Goal: Task Accomplishment & Management: Use online tool/utility

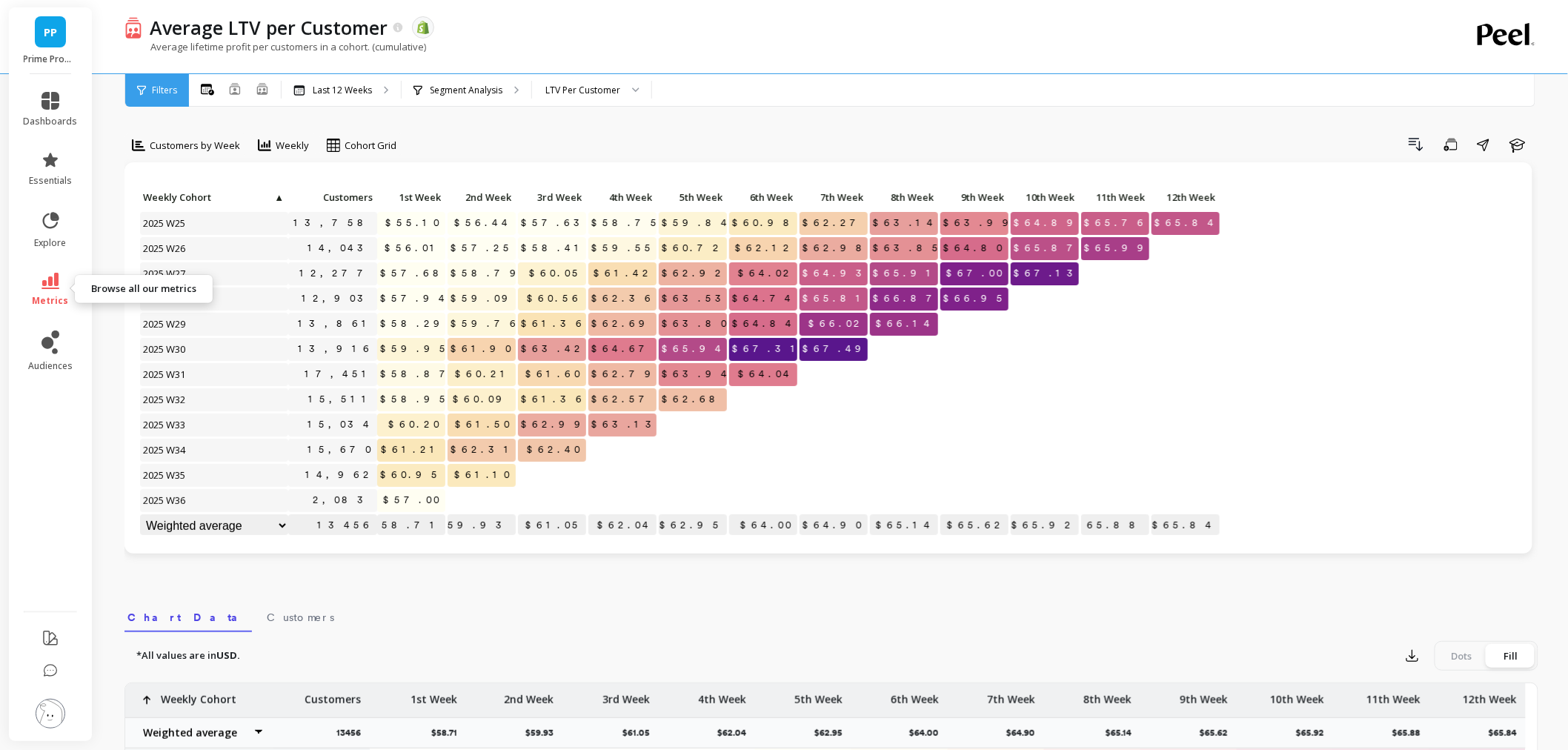
click at [60, 295] on span "metrics" at bounding box center [51, 300] width 36 height 12
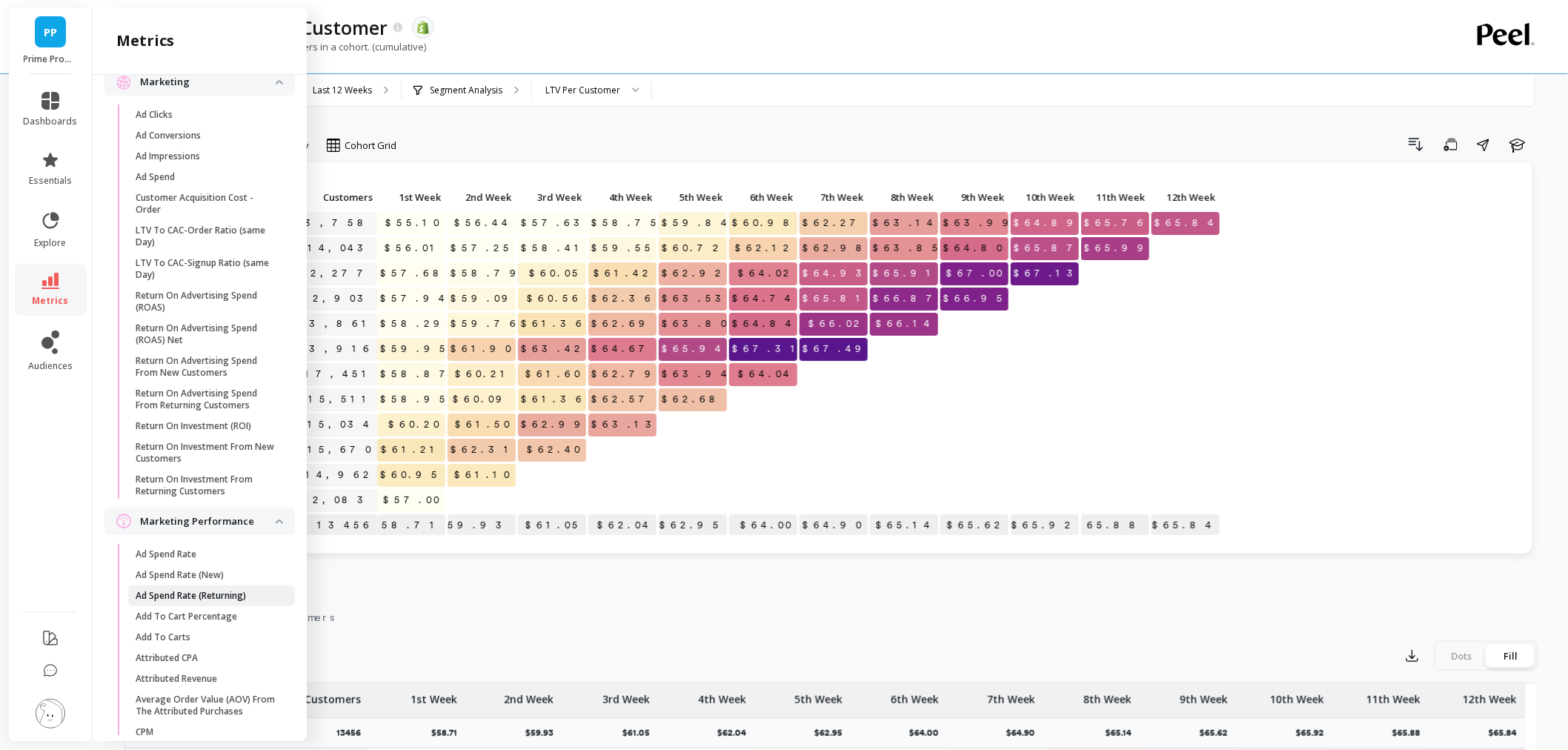
scroll to position [1234, 0]
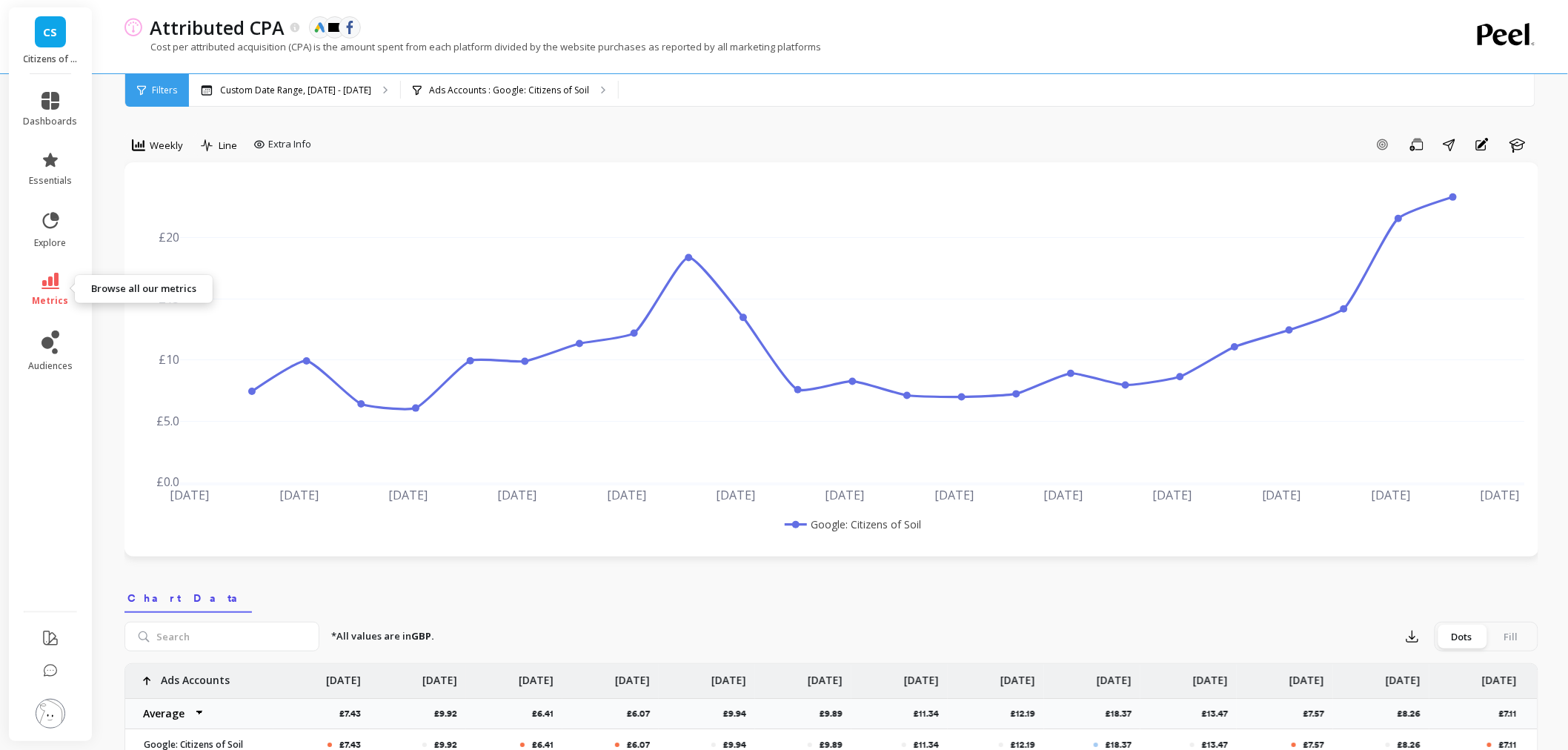
click at [47, 273] on icon at bounding box center [50, 281] width 18 height 16
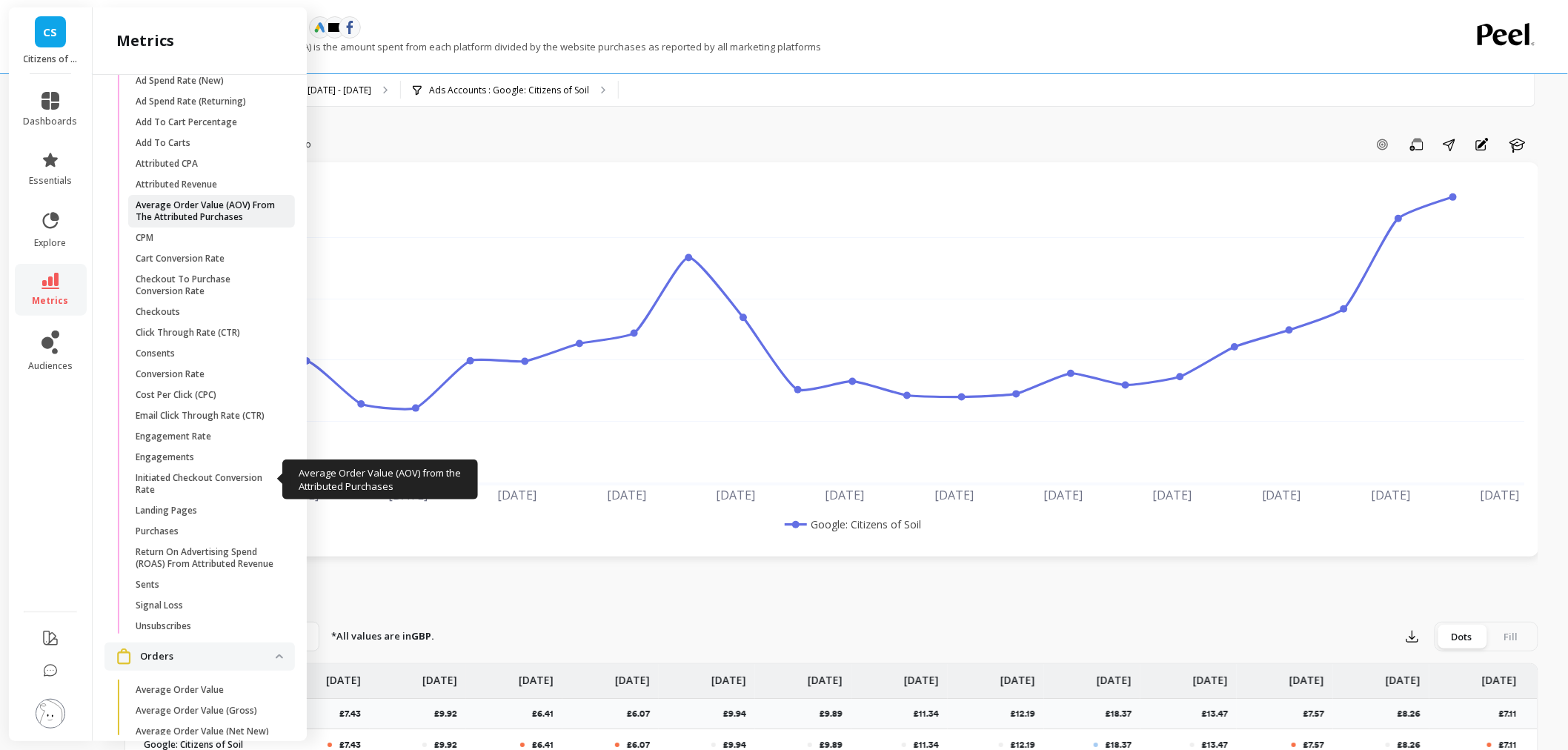
scroll to position [1811, 0]
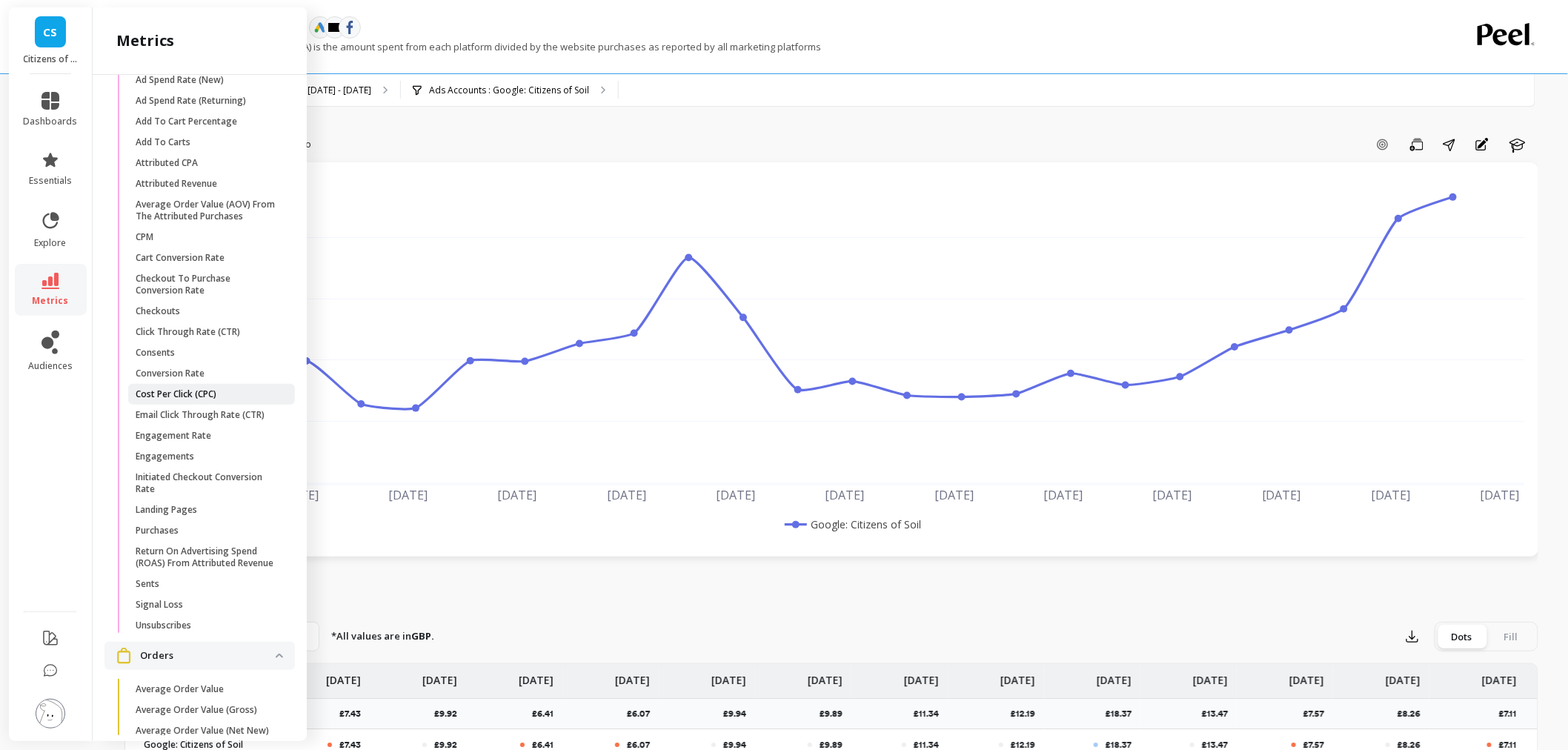
click at [180, 405] on link "Cost Per Click (CPC)" at bounding box center [211, 394] width 166 height 20
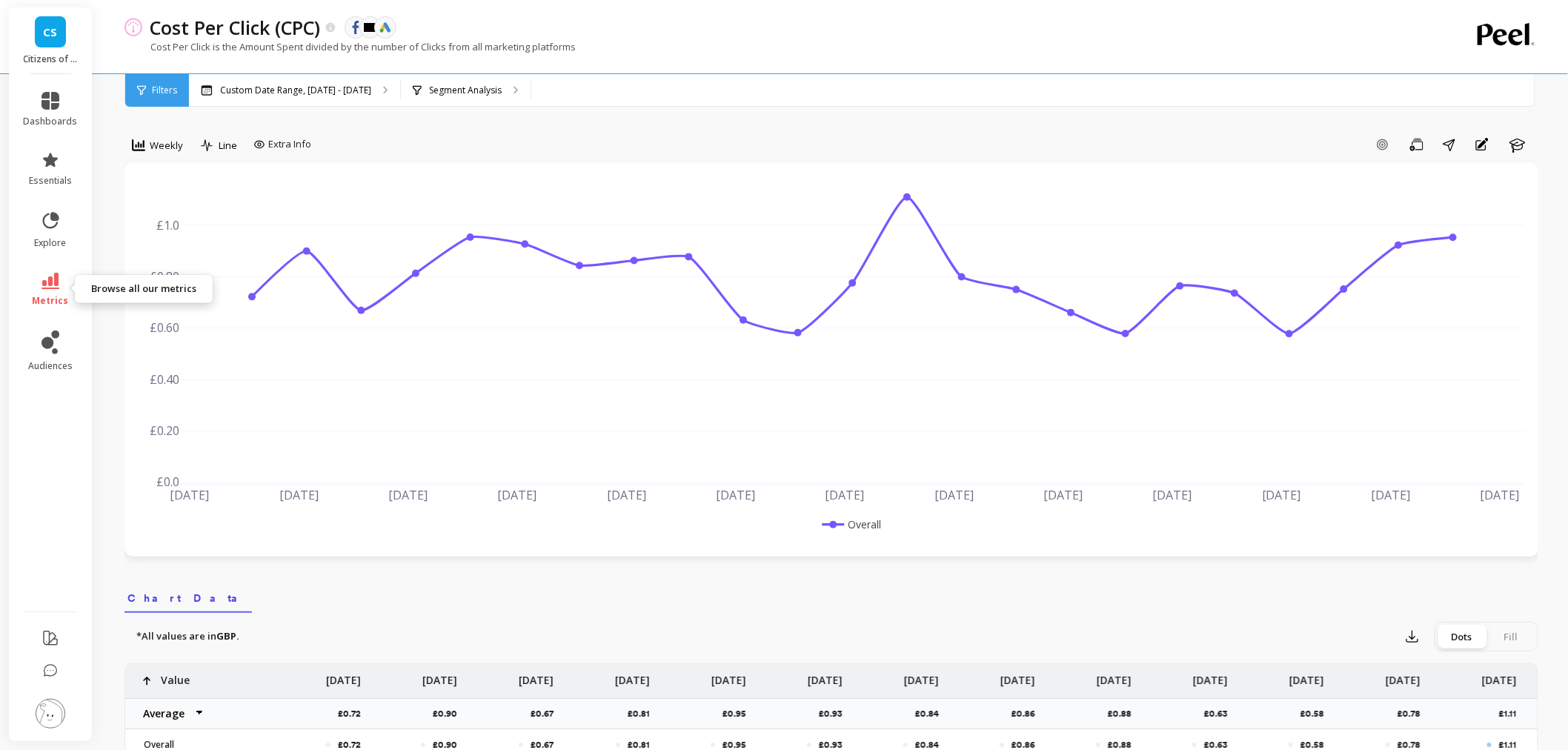
click at [60, 289] on link "metrics" at bounding box center [50, 289] width 54 height 34
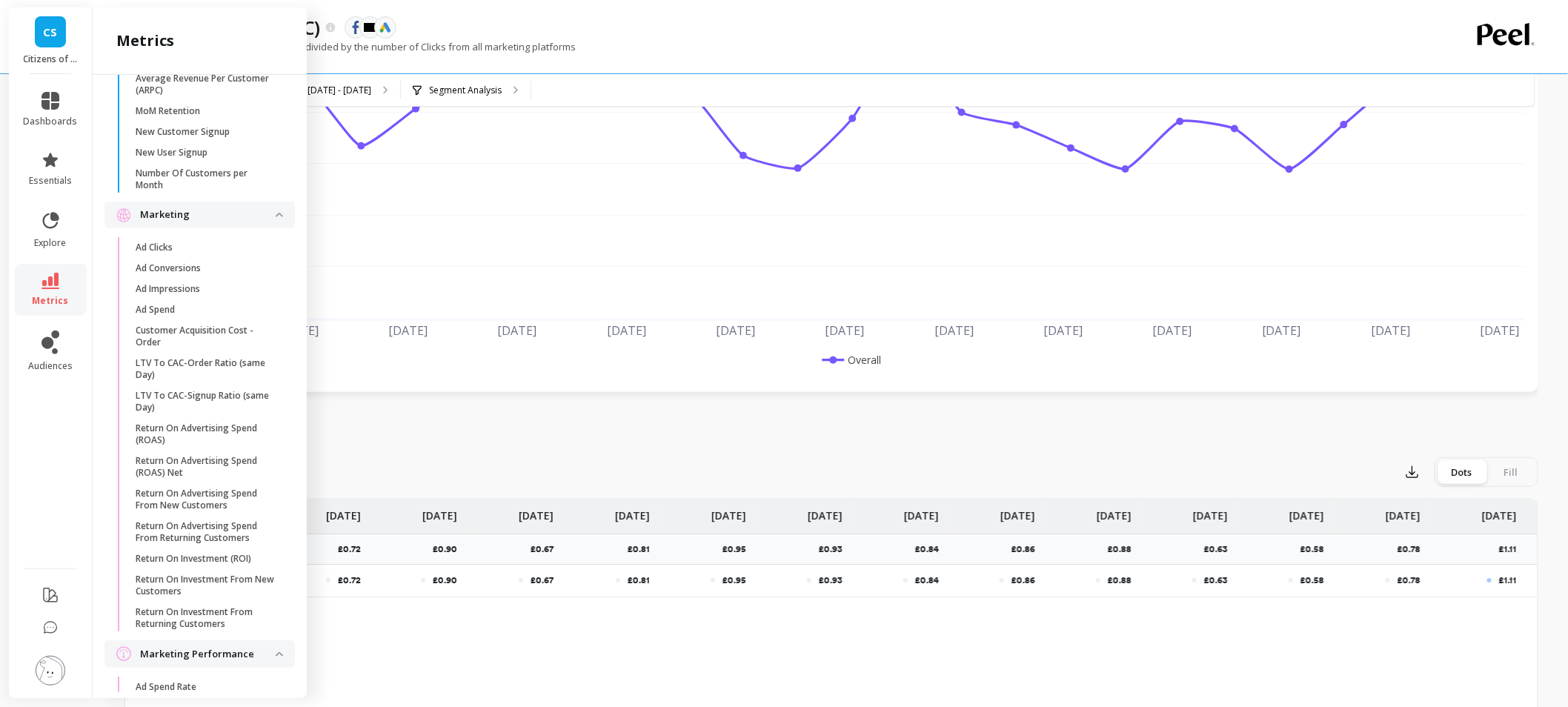
scroll to position [1152, 0]
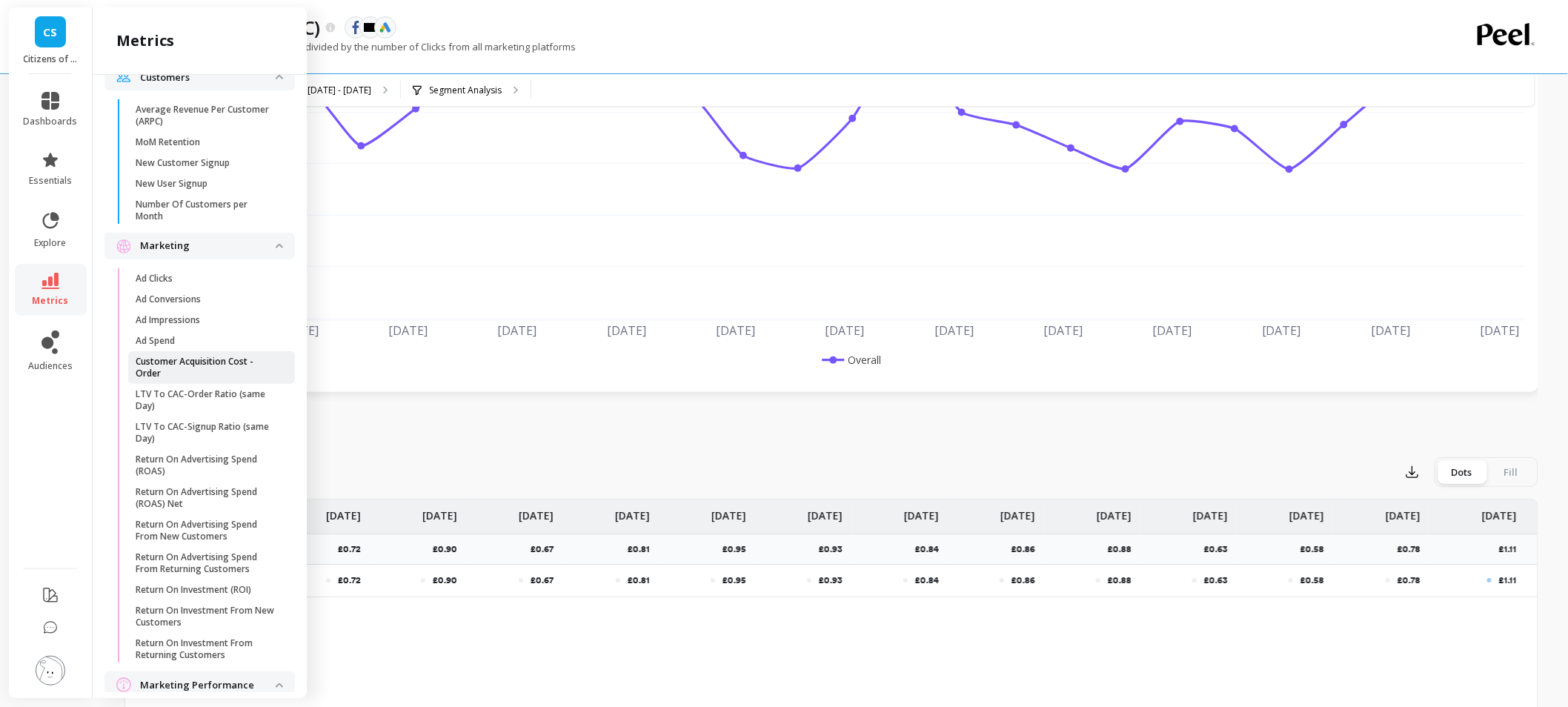
click at [198, 380] on p "Customer Acquisition Cost - Order" at bounding box center [206, 367] width 141 height 24
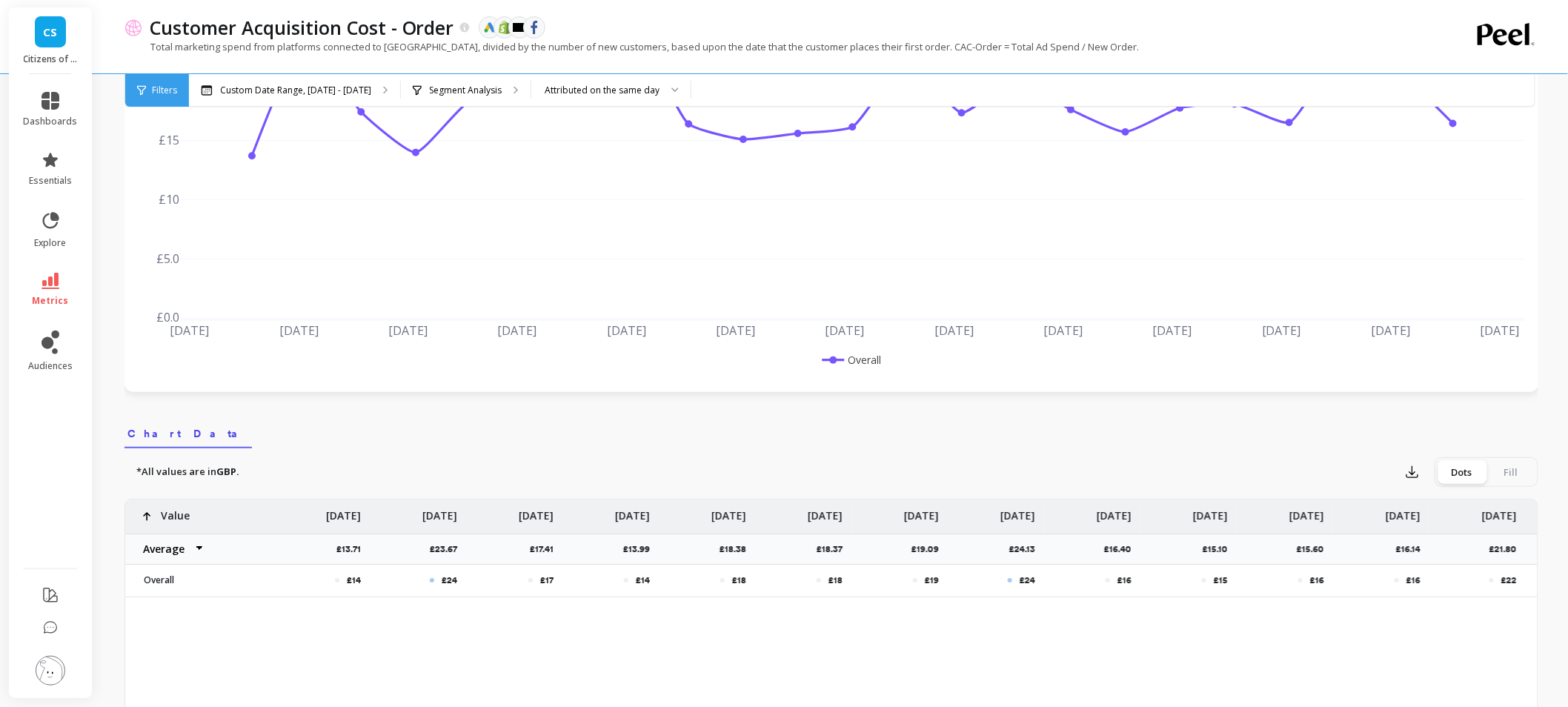
click at [624, 89] on div "Attributed on the same day" at bounding box center [602, 90] width 115 height 14
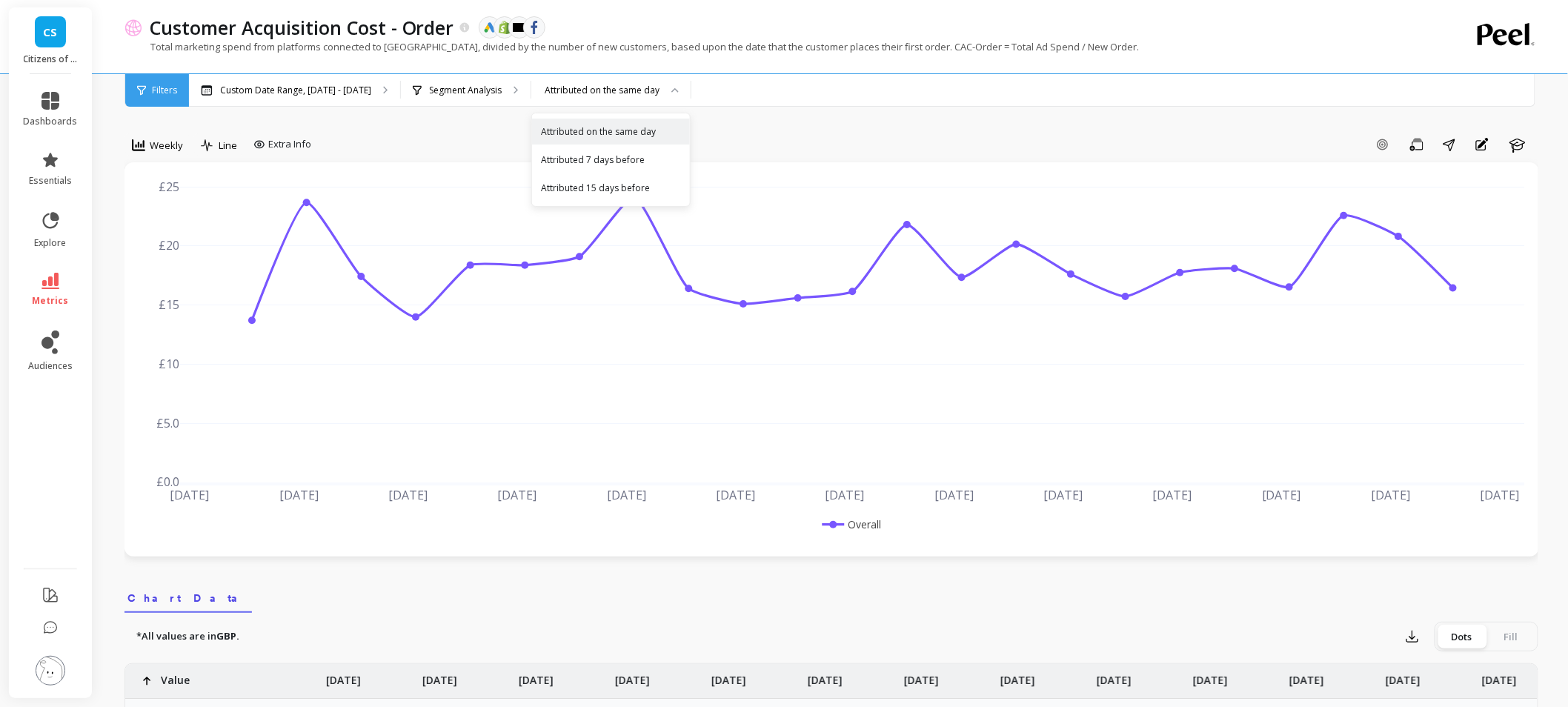
click at [453, 95] on p "Segment Analysis" at bounding box center [465, 90] width 73 height 12
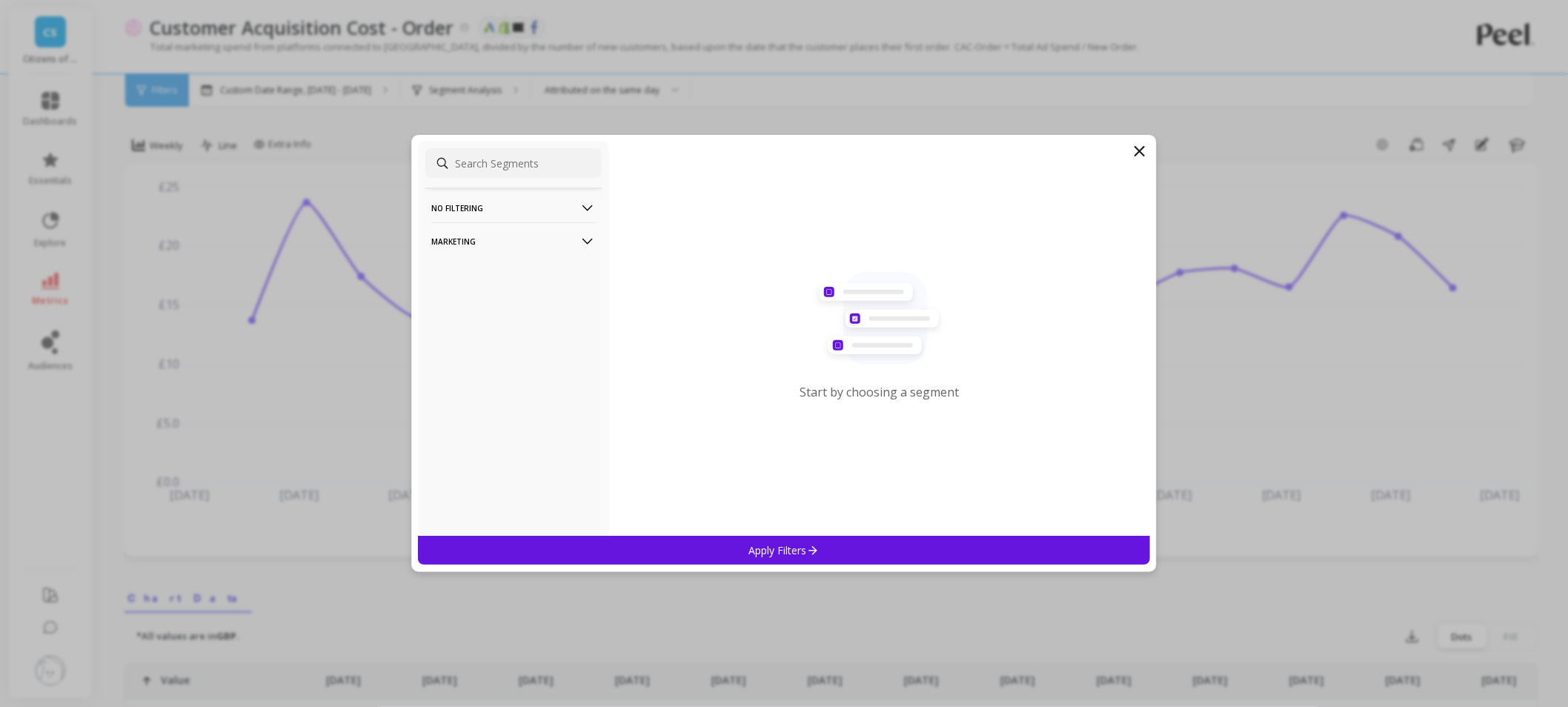
click at [492, 242] on p "Marketing" at bounding box center [514, 241] width 165 height 38
click at [490, 279] on div "Campaigns" at bounding box center [513, 270] width 177 height 24
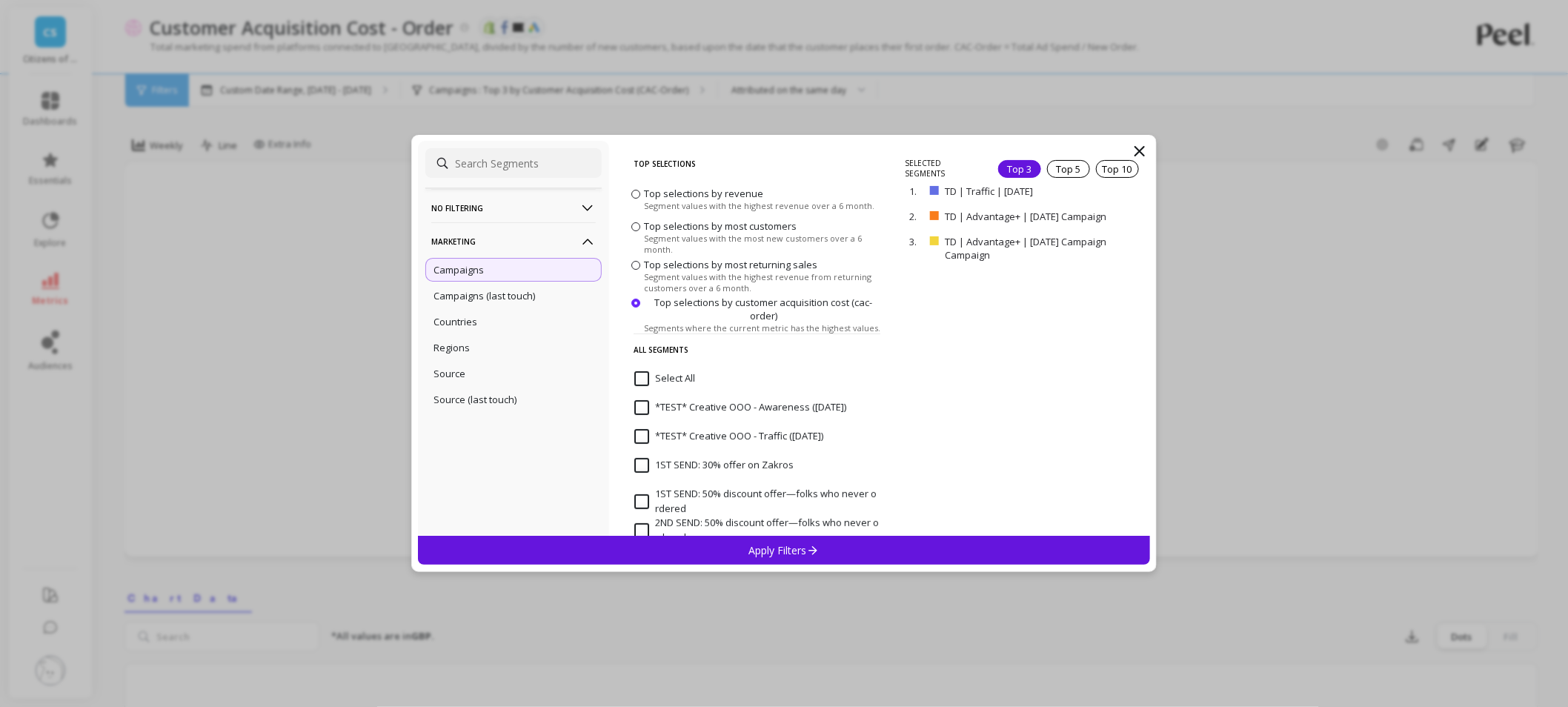
click at [790, 20] on div "No filtering Overall Marketing Campaigns Campaigns (last touch) Countries Regio…" at bounding box center [784, 353] width 1568 height 707
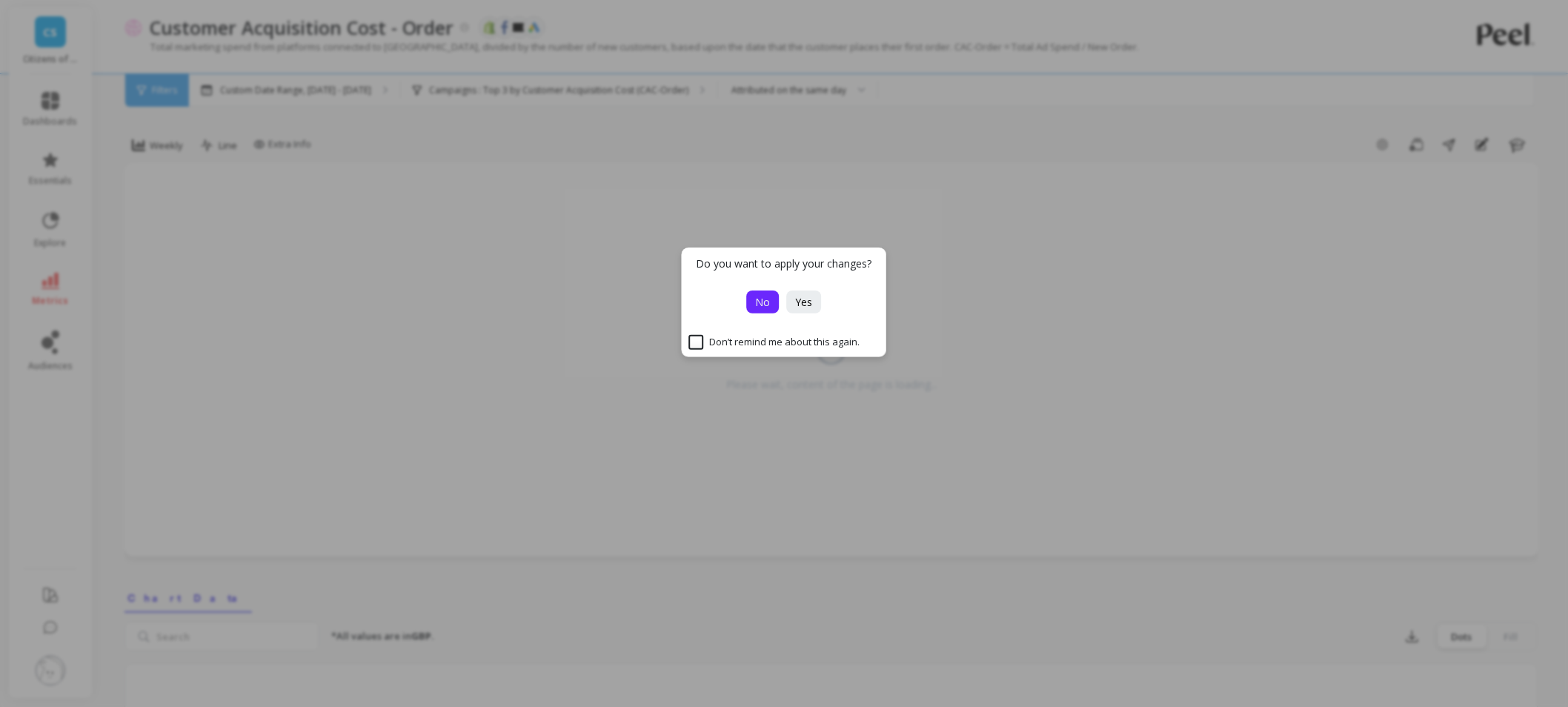
click at [760, 299] on span "No" at bounding box center [763, 302] width 15 height 14
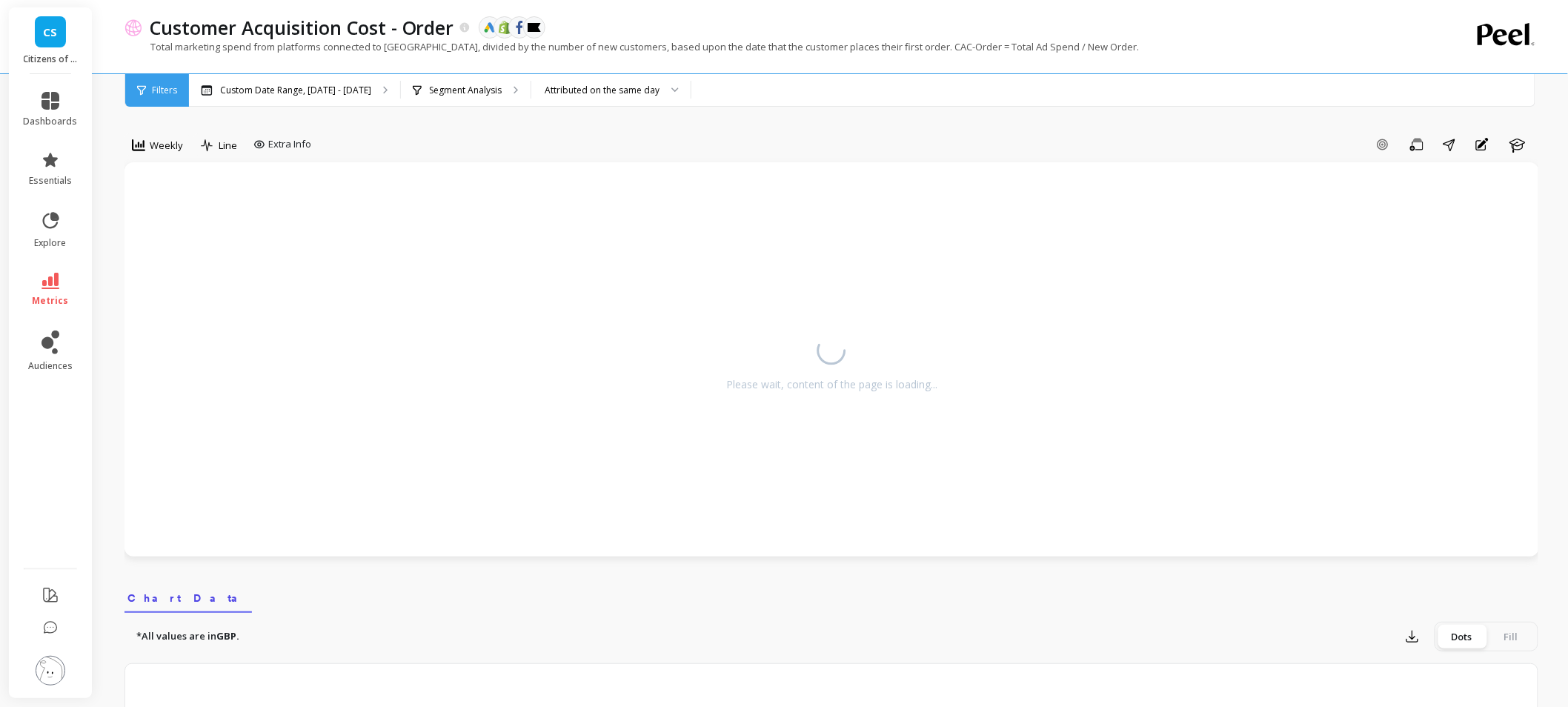
click at [52, 38] on span "CS" at bounding box center [51, 32] width 14 height 17
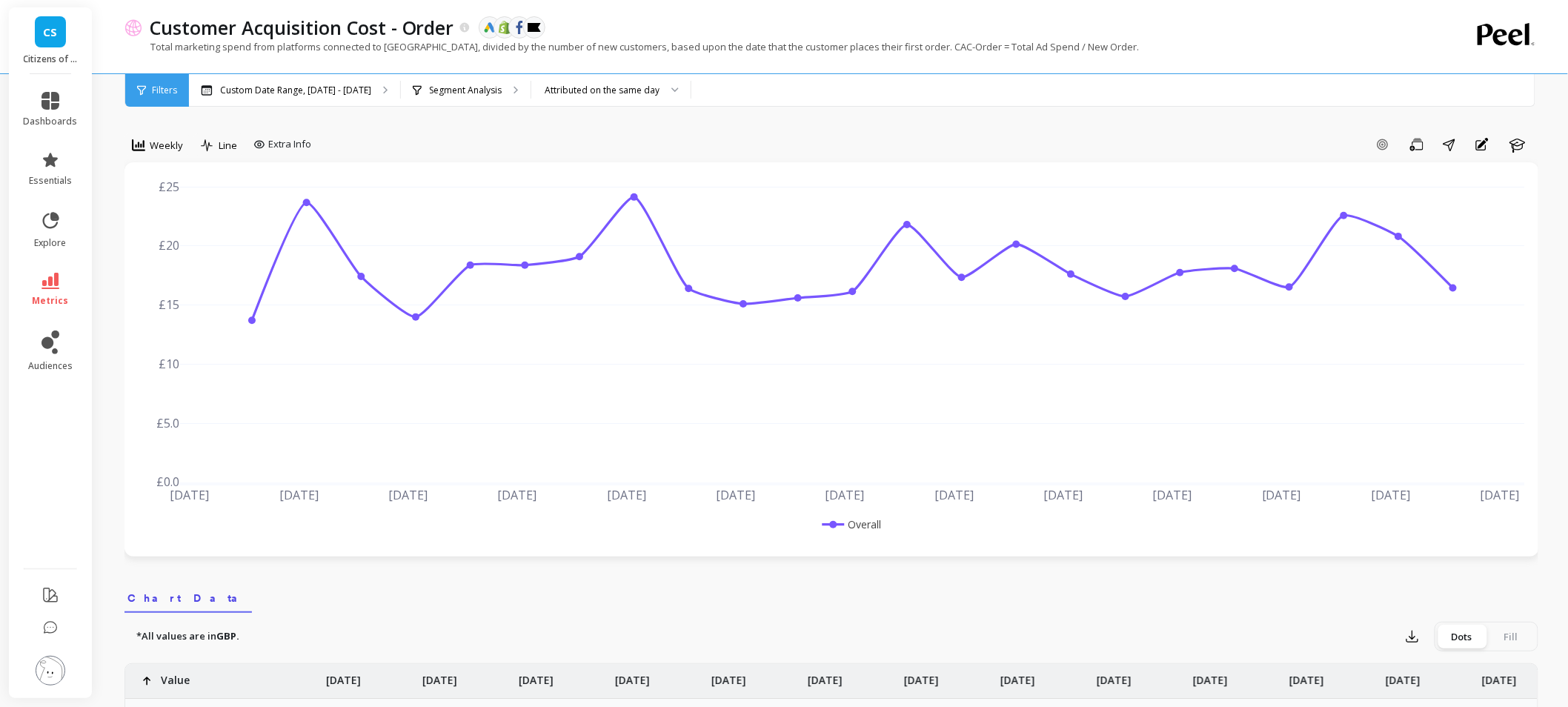
click at [1254, 32] on div "Customer Acquisition Cost - Order The data you are viewing comes from: Google A…" at bounding box center [779, 27] width 1274 height 25
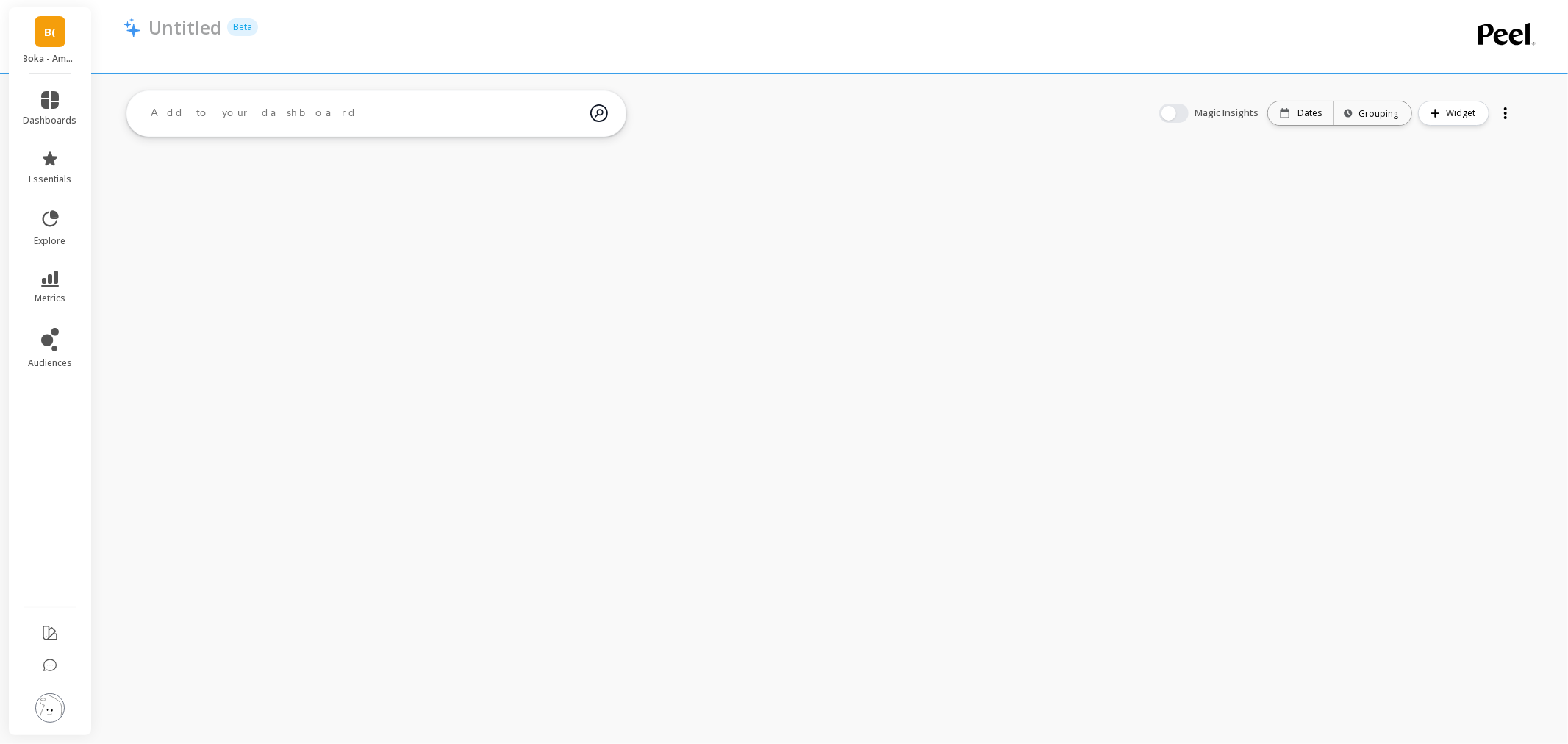
click at [57, 706] on img at bounding box center [50, 708] width 30 height 30
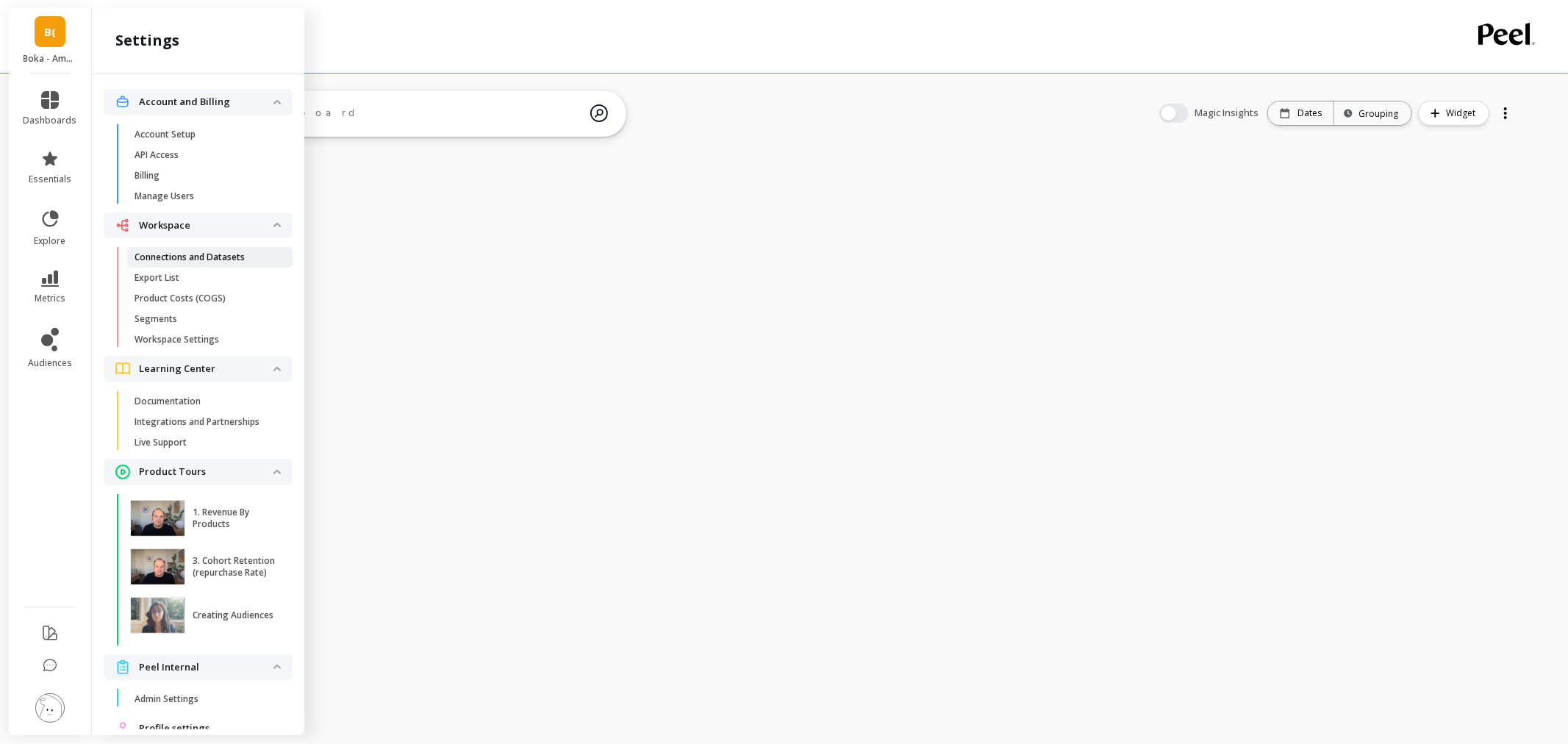
click at [199, 251] on p "Connections and Datasets" at bounding box center [190, 257] width 111 height 12
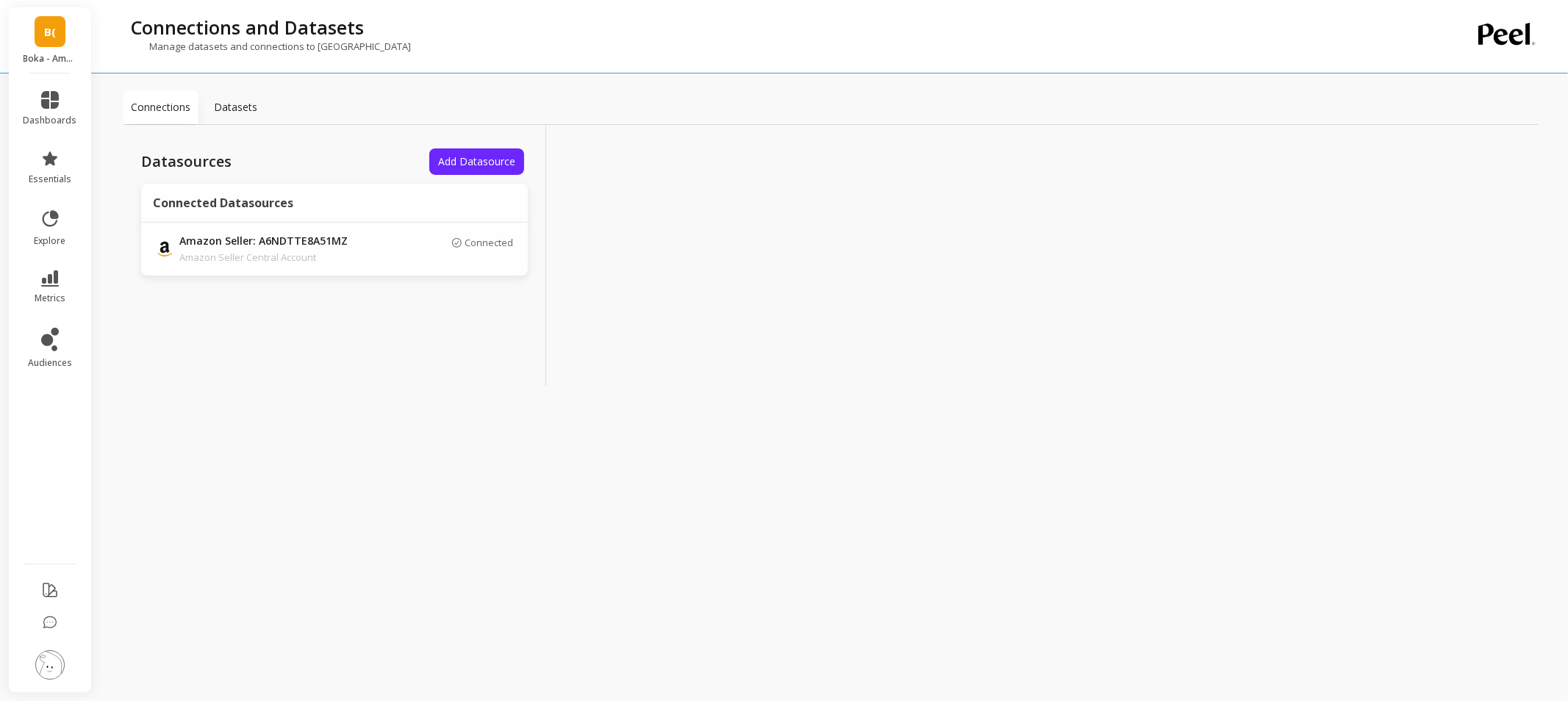
click at [469, 178] on div "Datasources Add Datasource Connected Datasources Amazon Seller: A6NDTTE8A51MZ A…" at bounding box center [335, 255] width 423 height 261
click at [471, 166] on span "Add Datasource" at bounding box center [476, 161] width 77 height 14
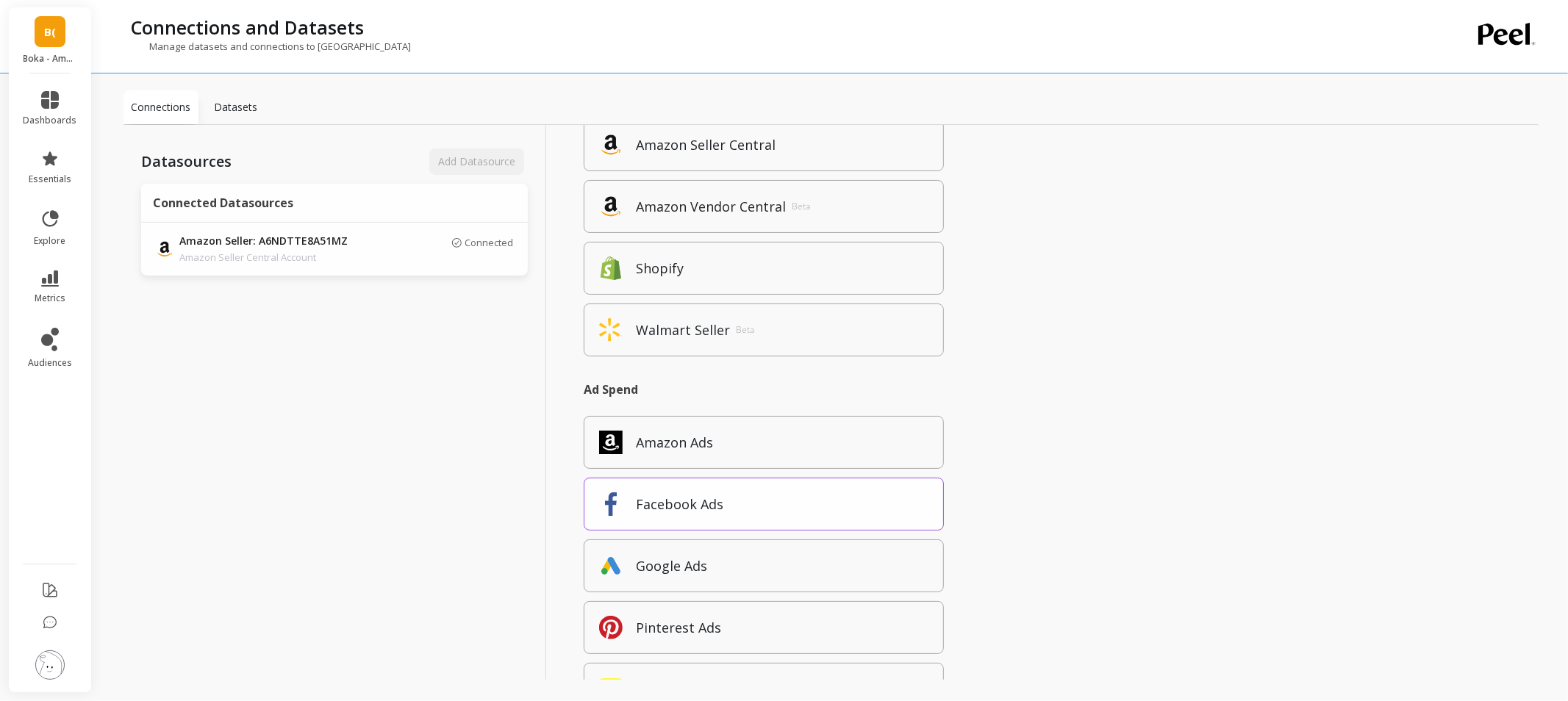
scroll to position [244, 0]
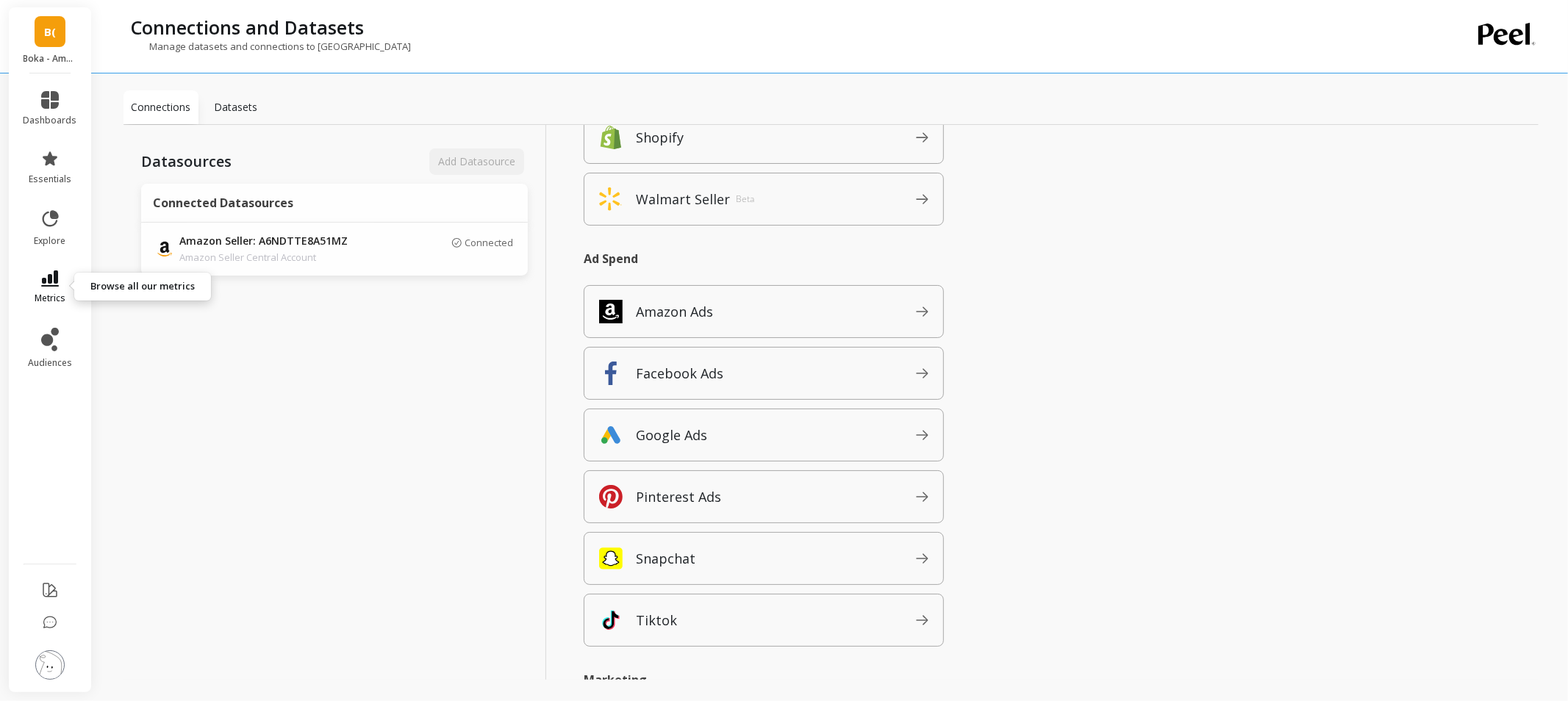
click at [61, 303] on span "metrics" at bounding box center [50, 298] width 31 height 12
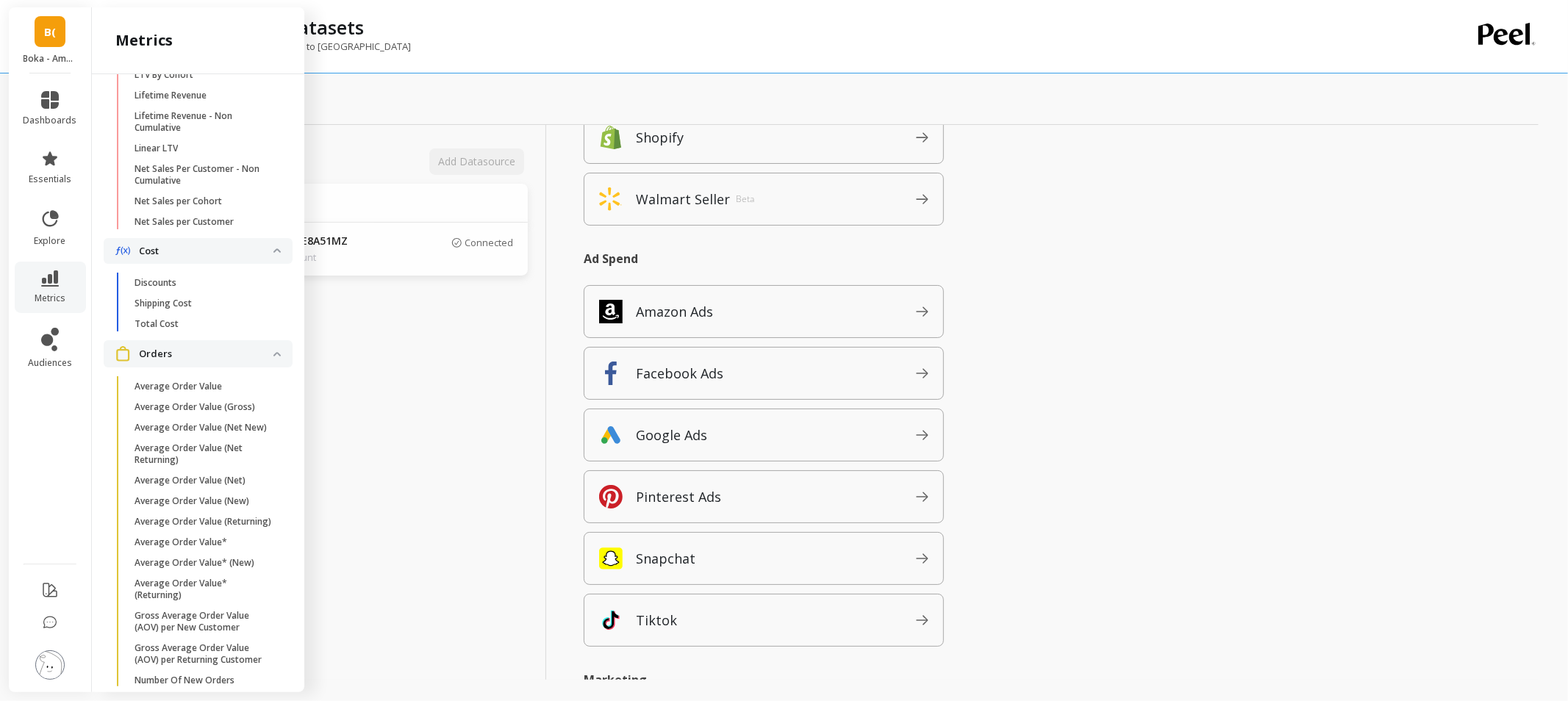
scroll to position [593, 0]
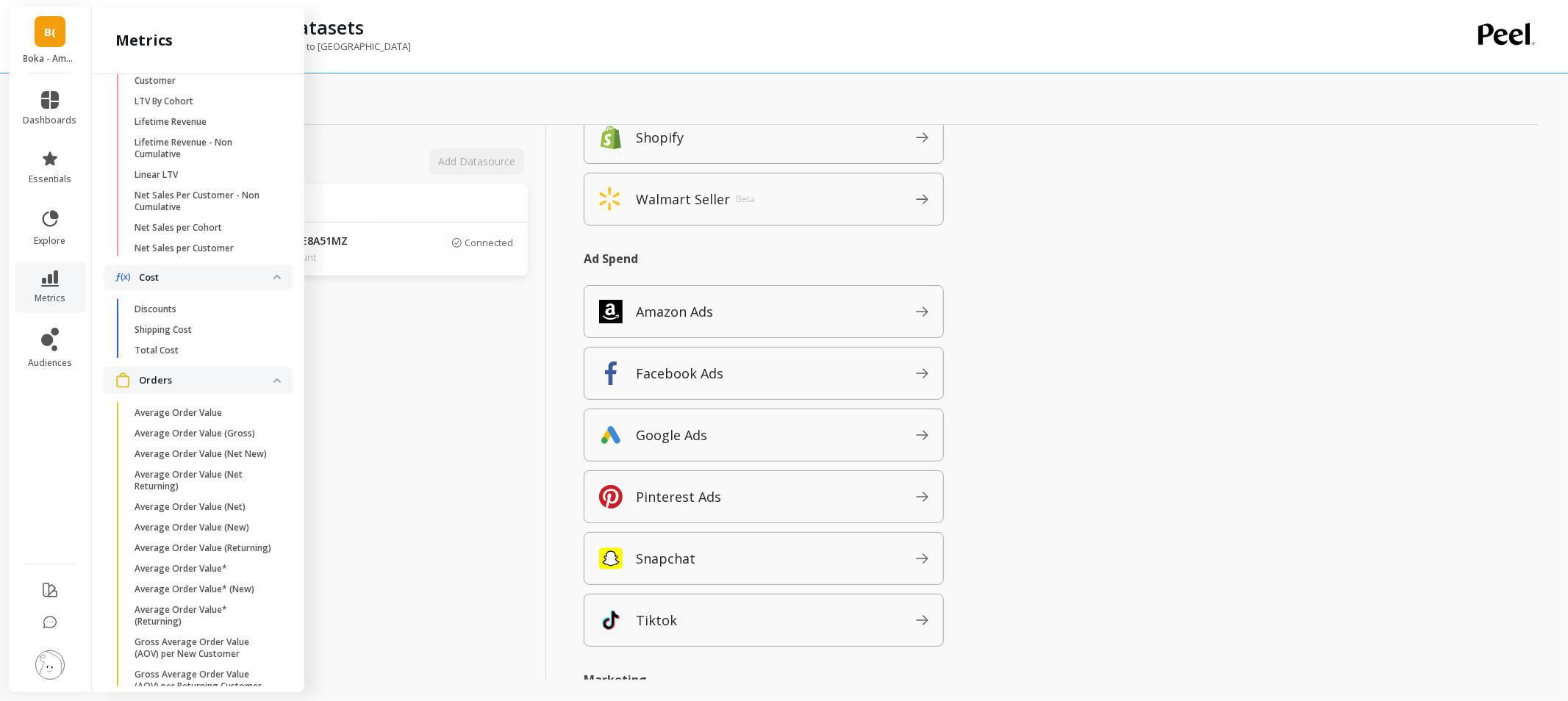
click at [419, 436] on div "Datasources Add Datasource Connected Datasources Amazon Seller: A6NDTTE8A51MZ A…" at bounding box center [335, 419] width 423 height 587
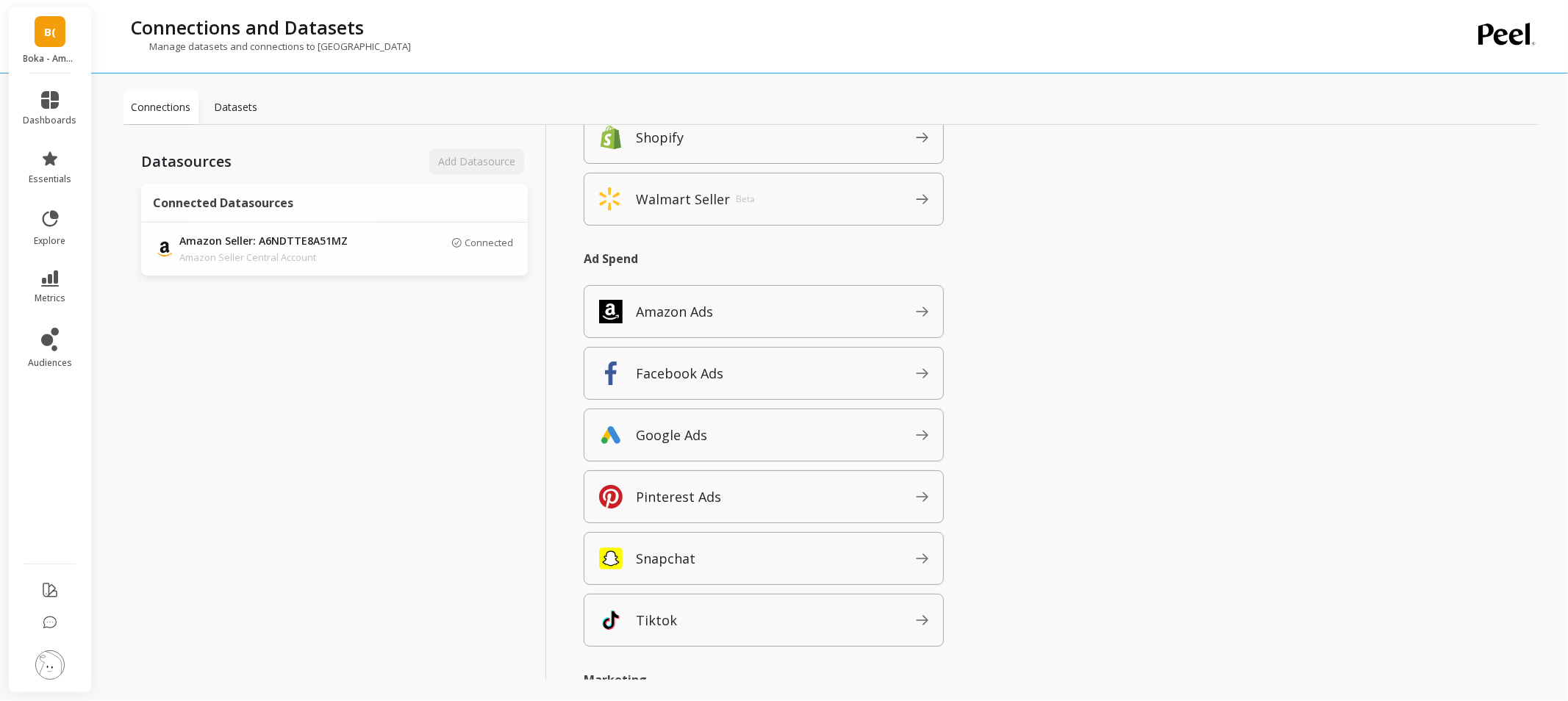
scroll to position [0, 0]
click at [690, 307] on p "Amazon Ads" at bounding box center [674, 311] width 77 height 20
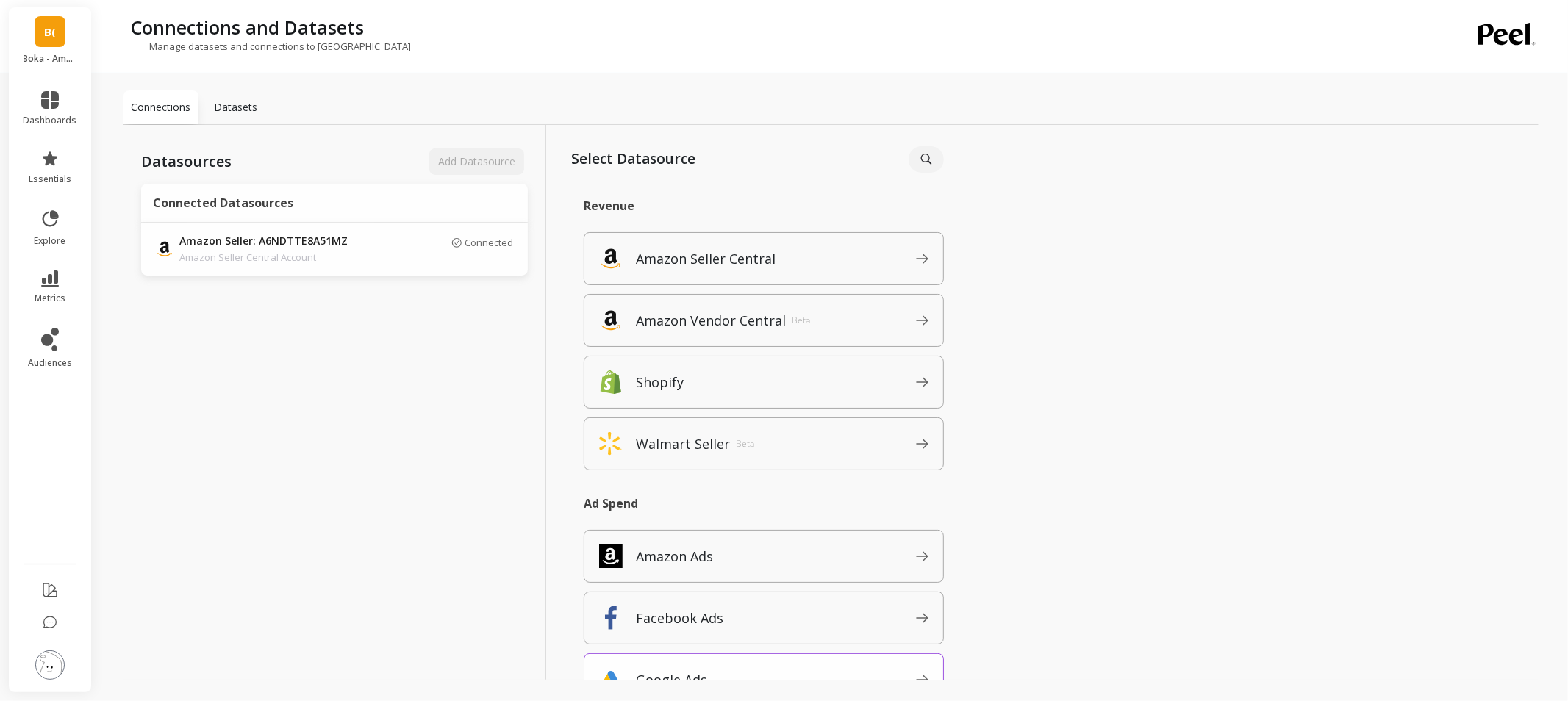
scroll to position [244, 0]
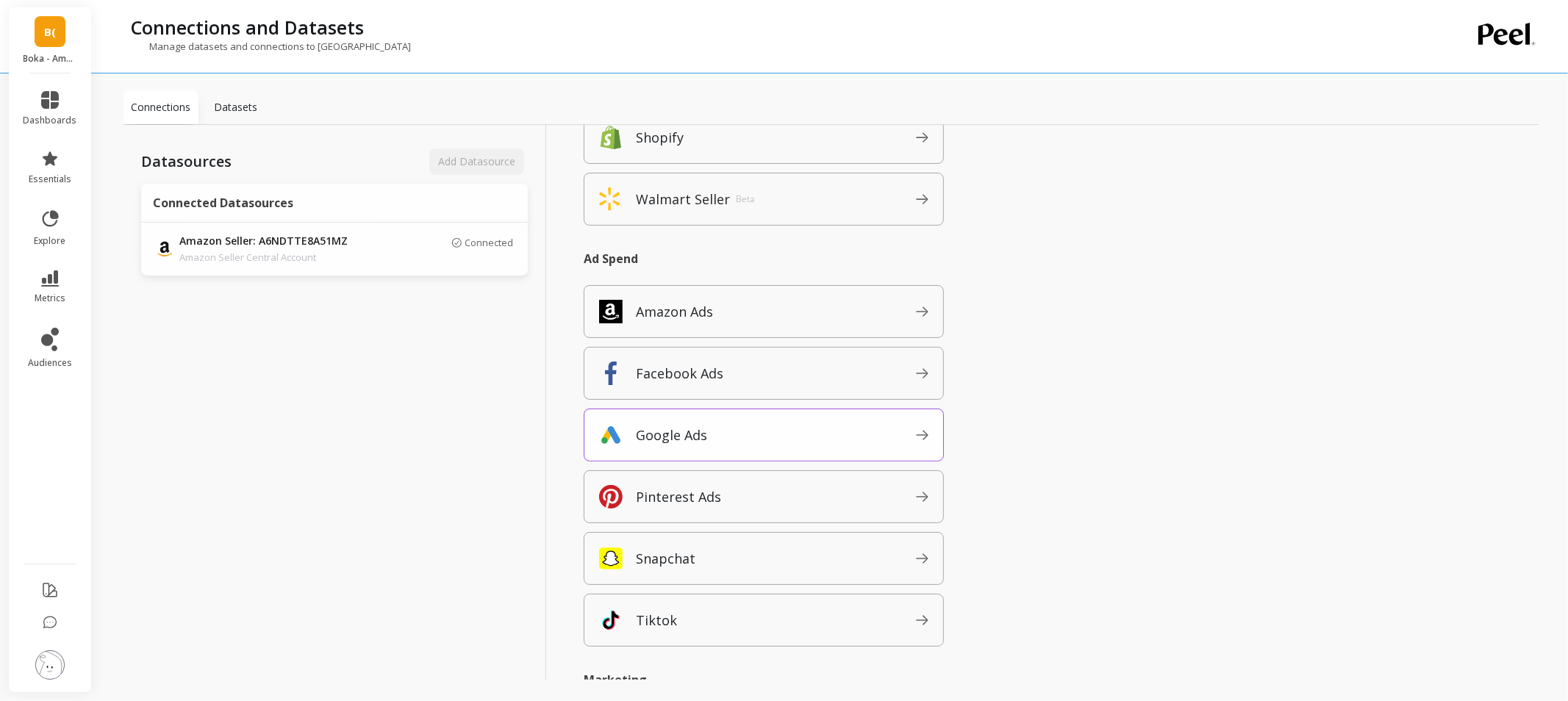
click at [743, 449] on div "Google Ads" at bounding box center [764, 435] width 360 height 53
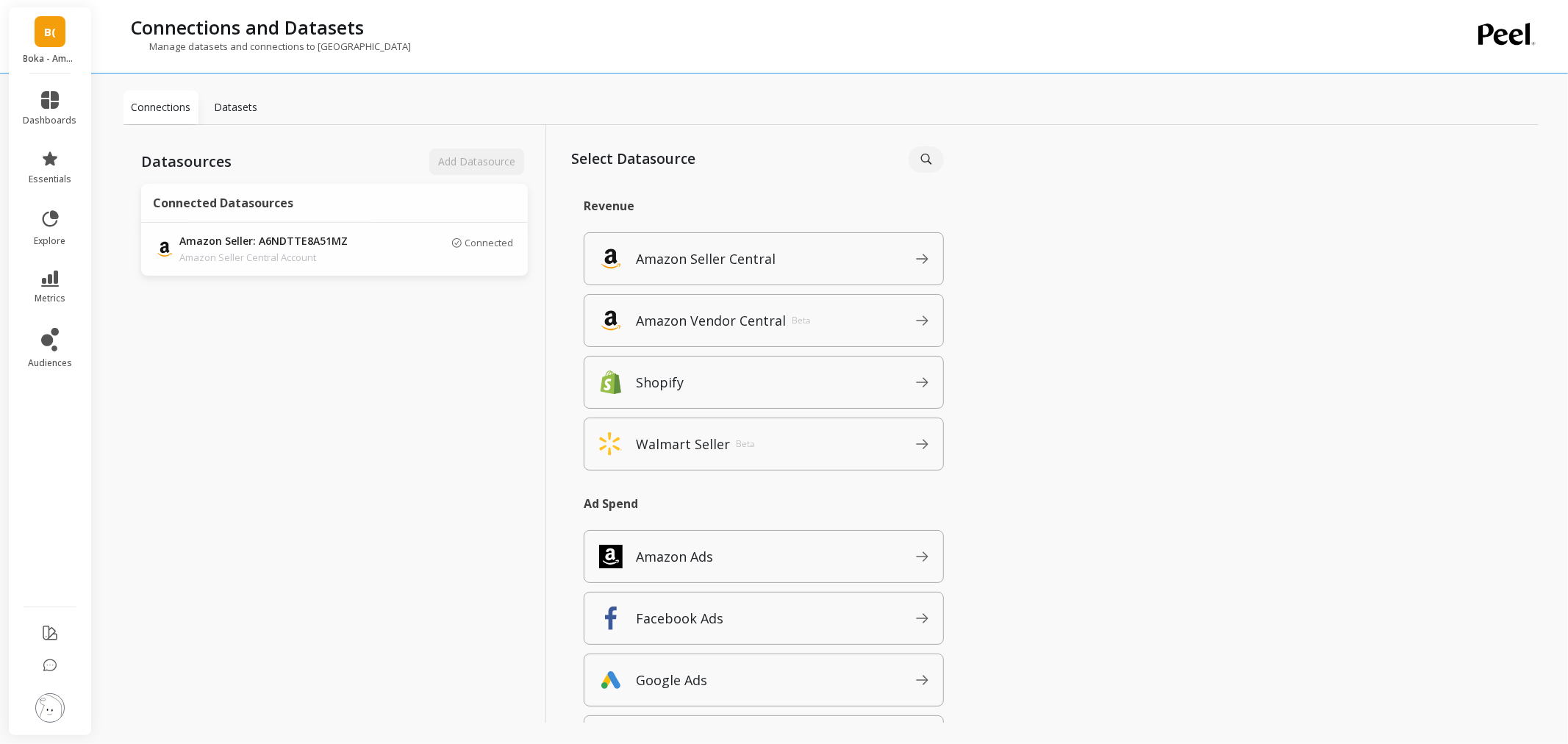
click at [55, 700] on img at bounding box center [50, 708] width 30 height 30
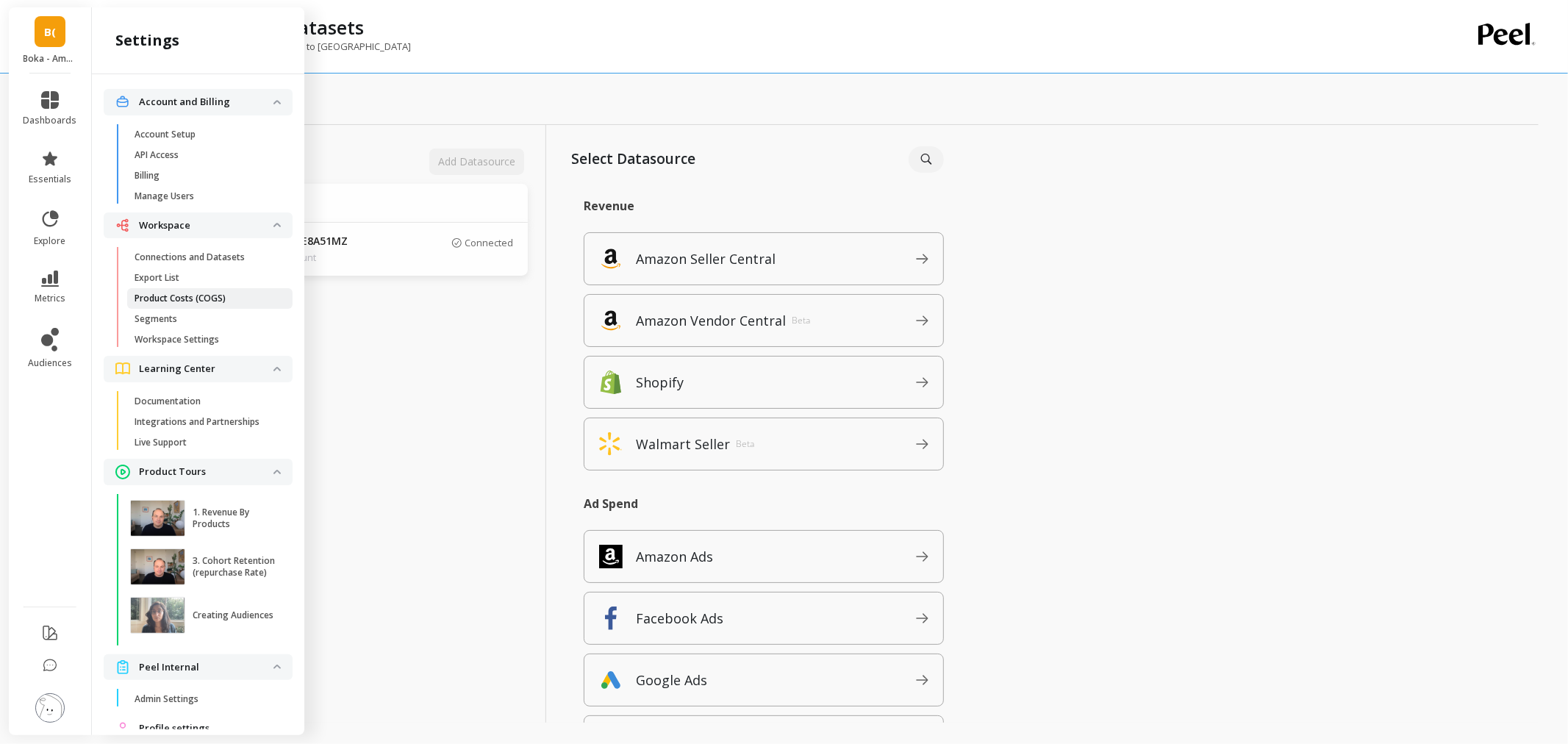
click at [217, 304] on link "Product Costs (COGS)" at bounding box center [209, 298] width 165 height 20
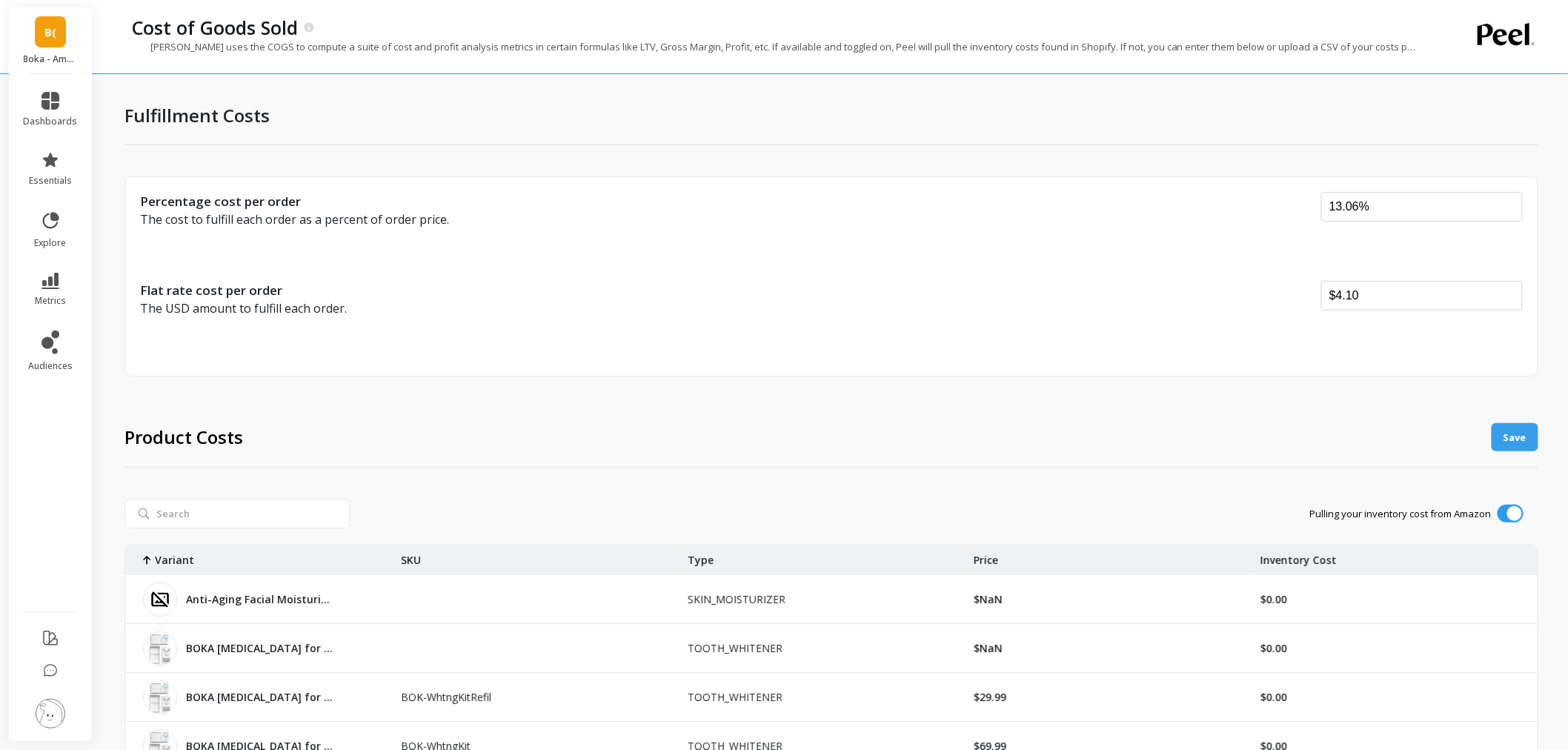
click at [38, 706] on img at bounding box center [50, 714] width 30 height 30
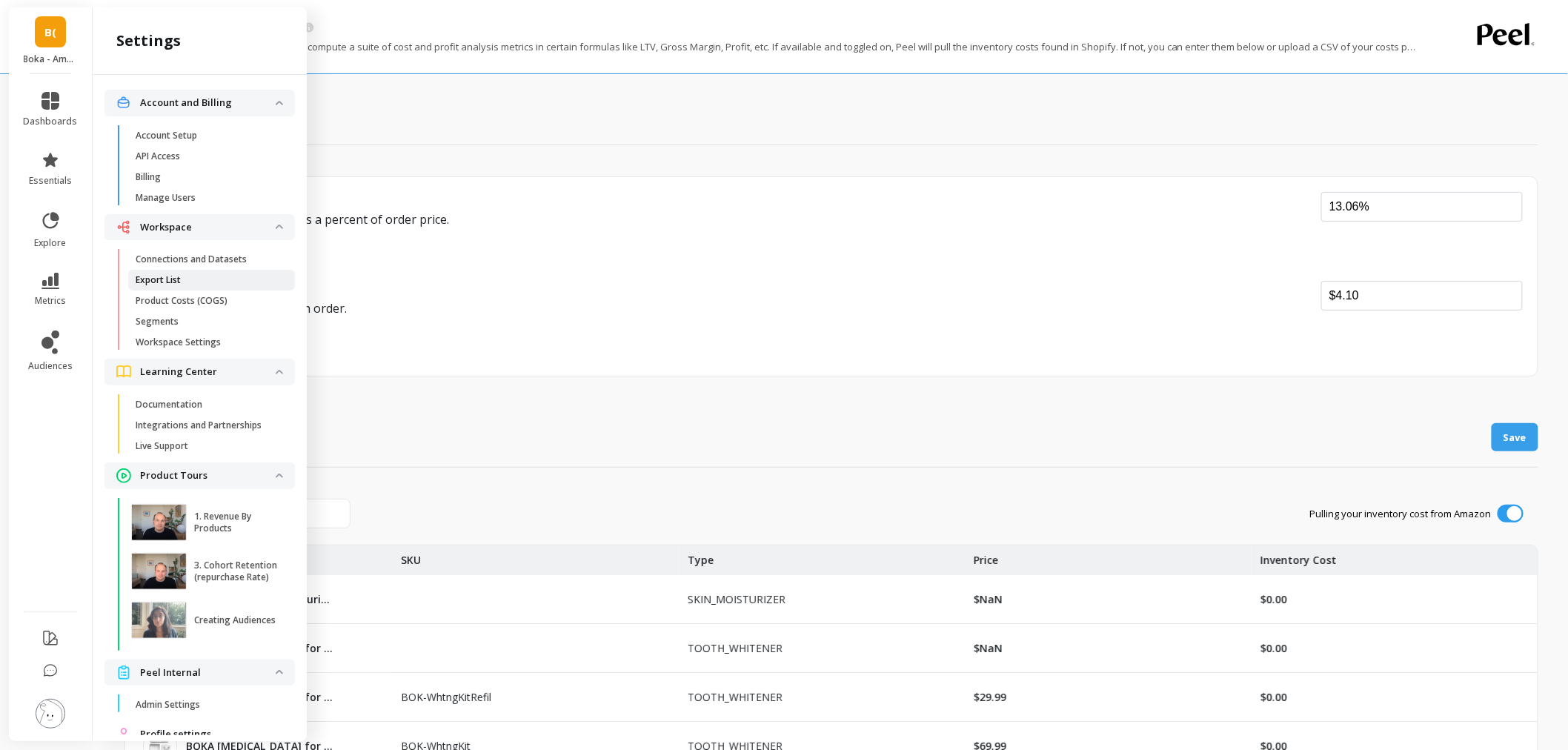
click at [220, 283] on span "Export List" at bounding box center [206, 279] width 141 height 12
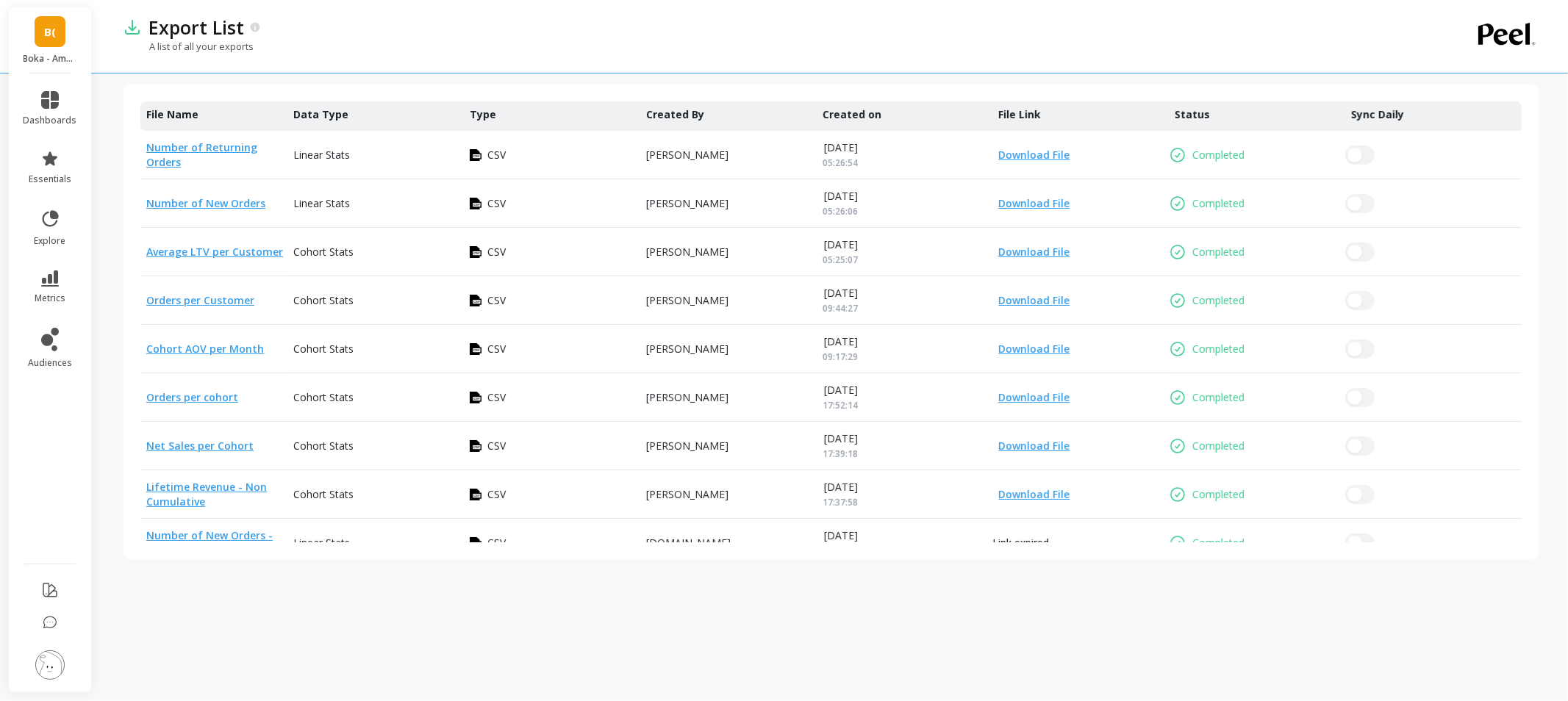
click at [1373, 152] on div at bounding box center [1360, 155] width 30 height 19
click at [1369, 152] on button "button" at bounding box center [1360, 155] width 30 height 19
click at [46, 295] on span "metrics" at bounding box center [50, 298] width 31 height 12
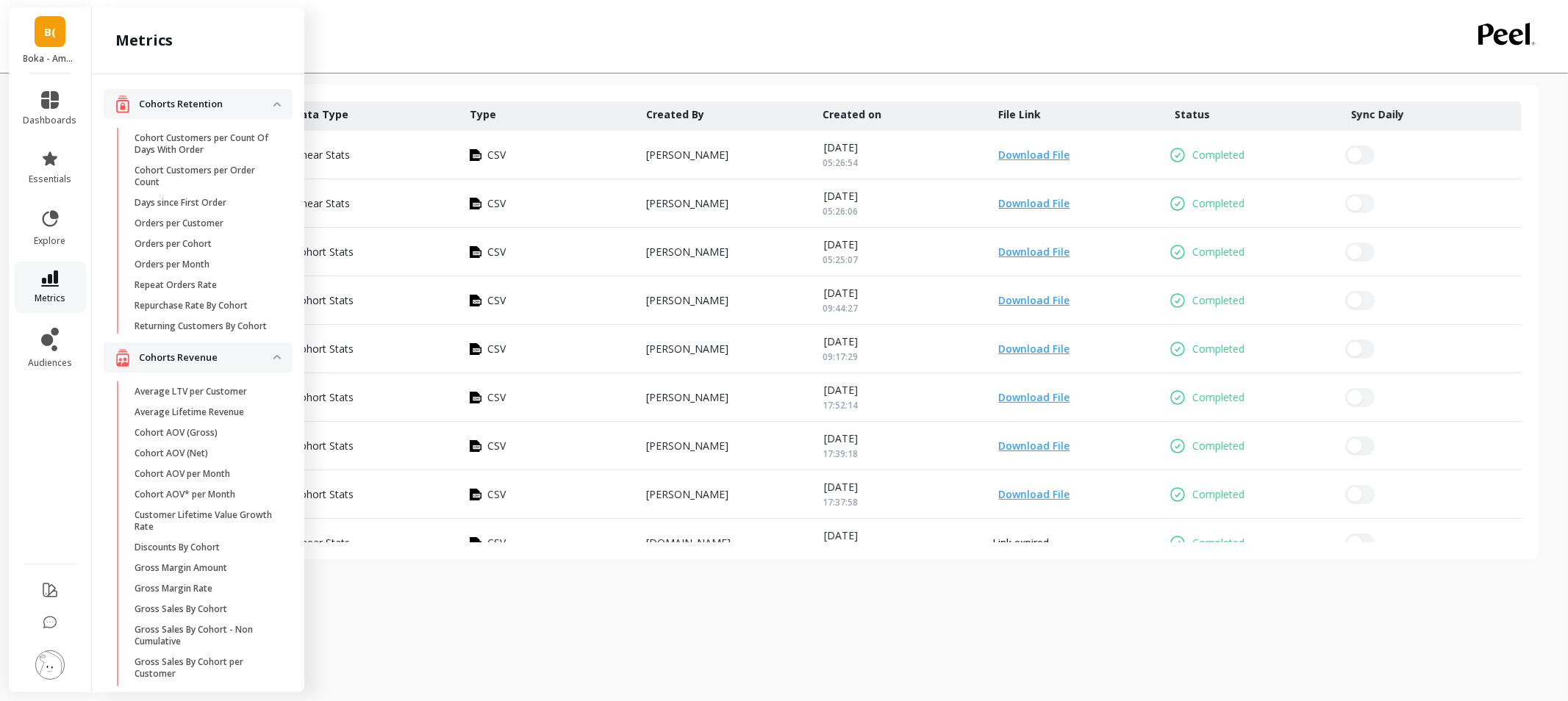
scroll to position [1142, 0]
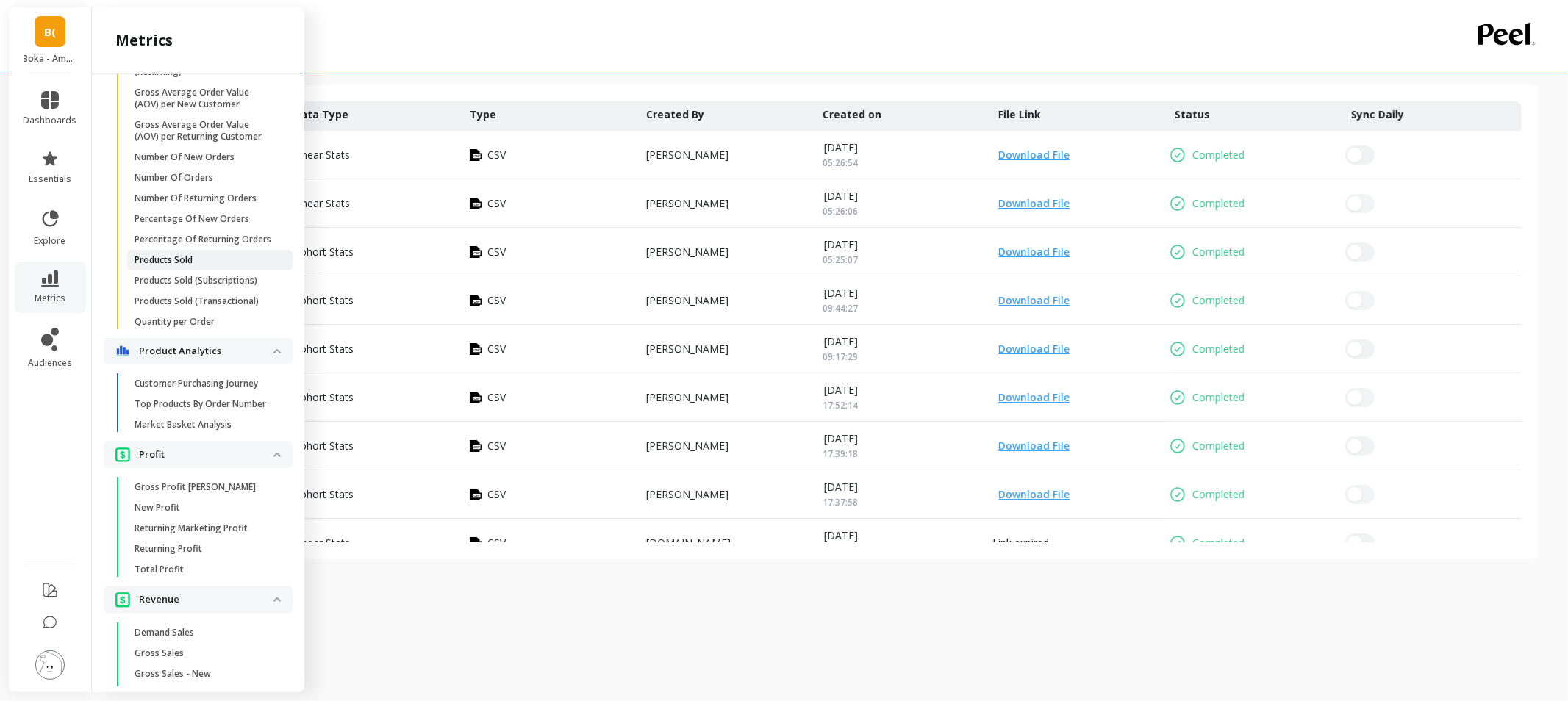
click at [201, 266] on span "Products Sold" at bounding box center [205, 260] width 140 height 12
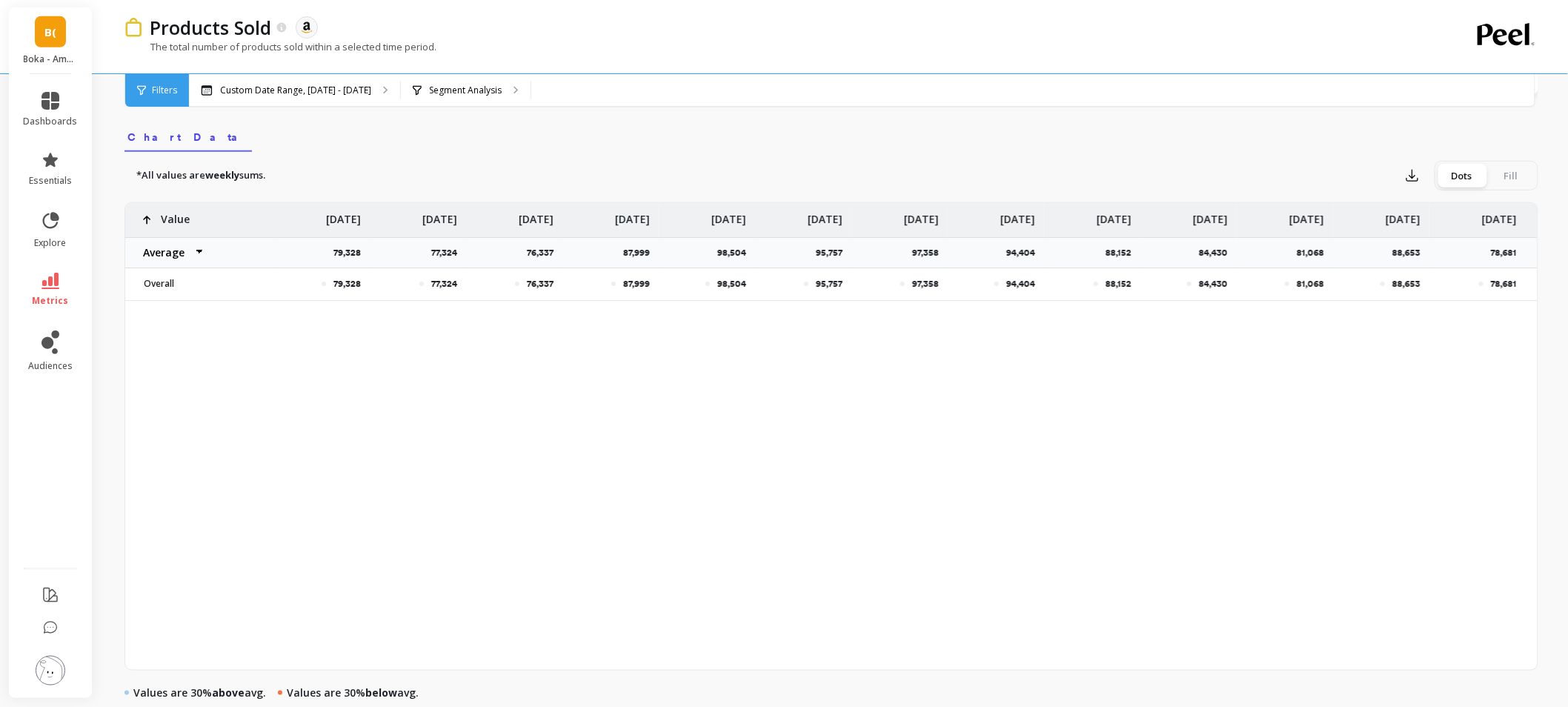
scroll to position [494, 0]
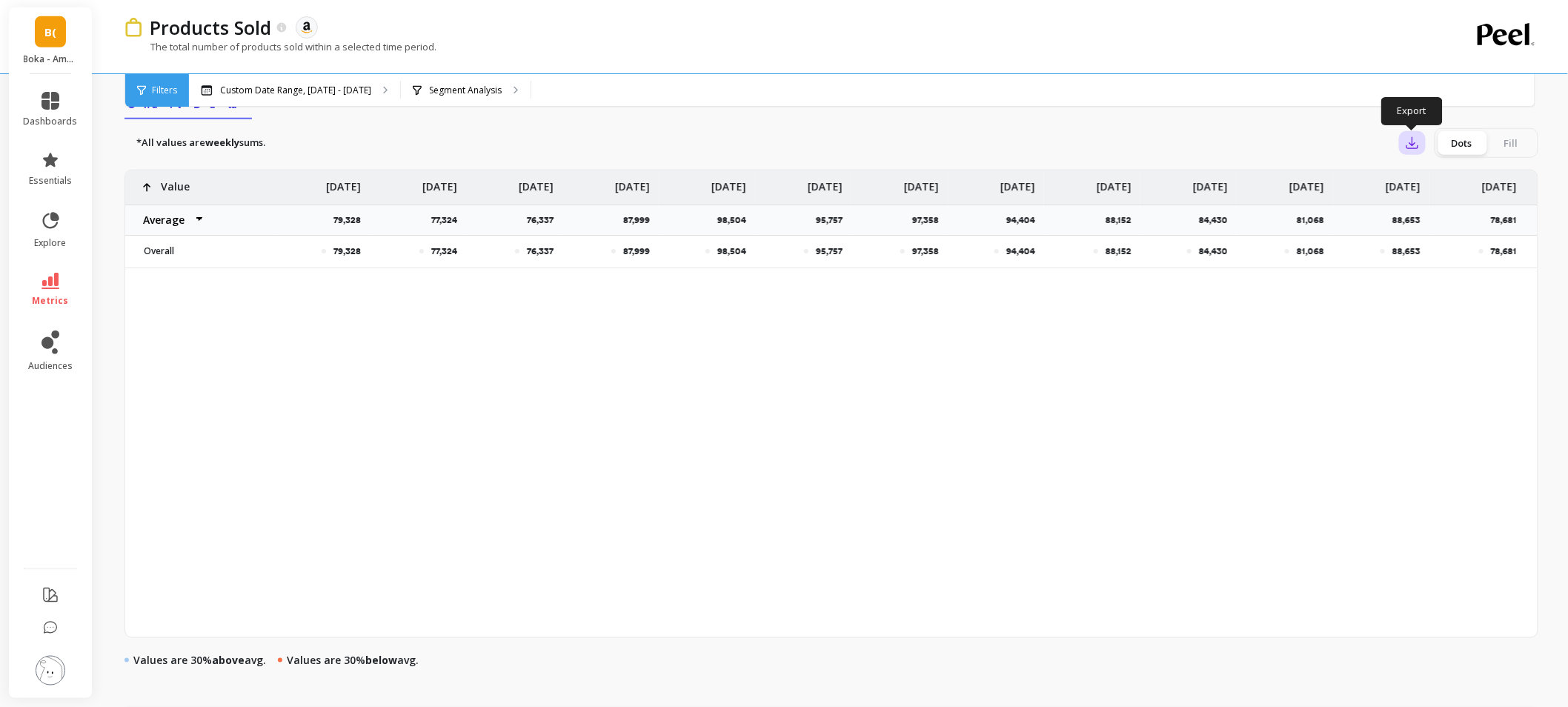
click at [1409, 146] on icon "button" at bounding box center [1412, 143] width 15 height 15
click at [58, 665] on img at bounding box center [50, 671] width 30 height 30
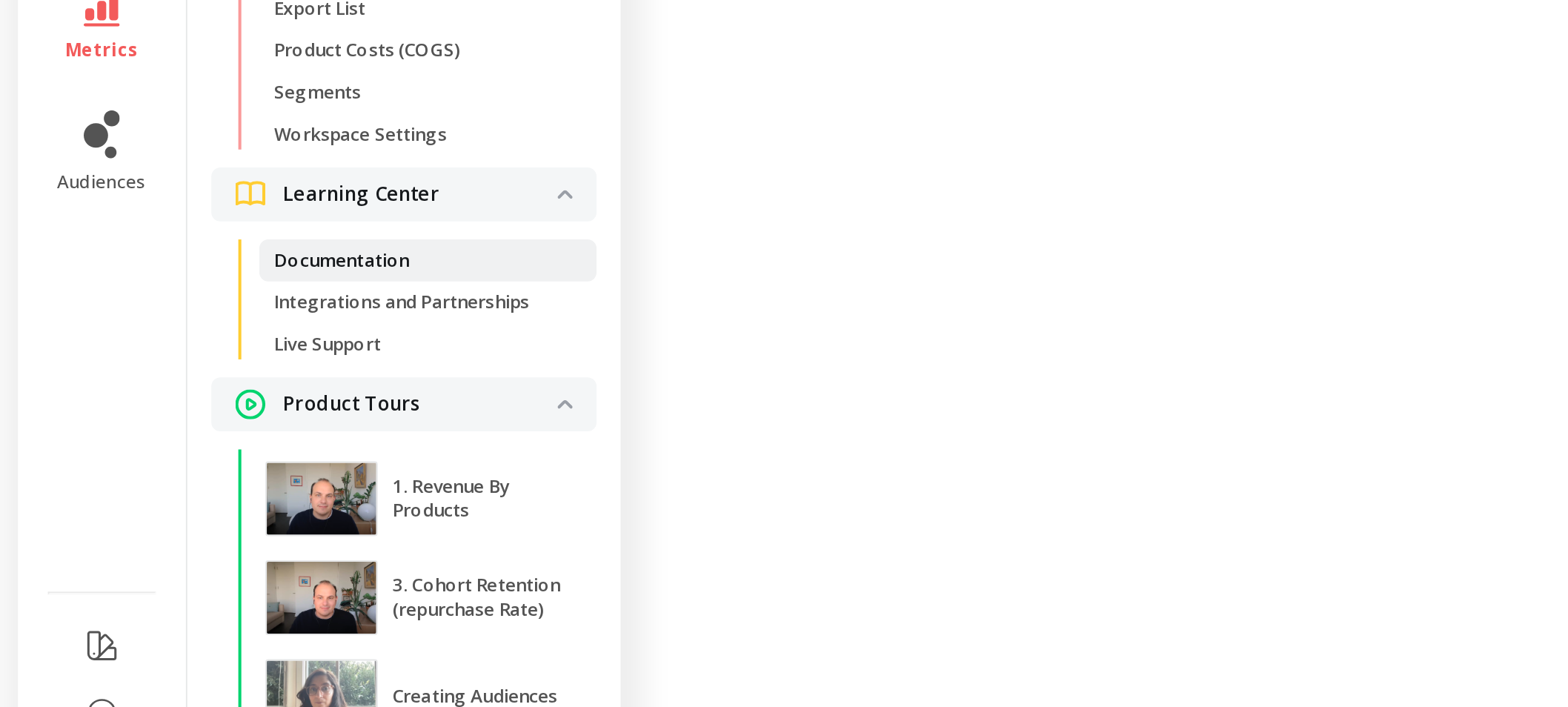
scroll to position [489, 0]
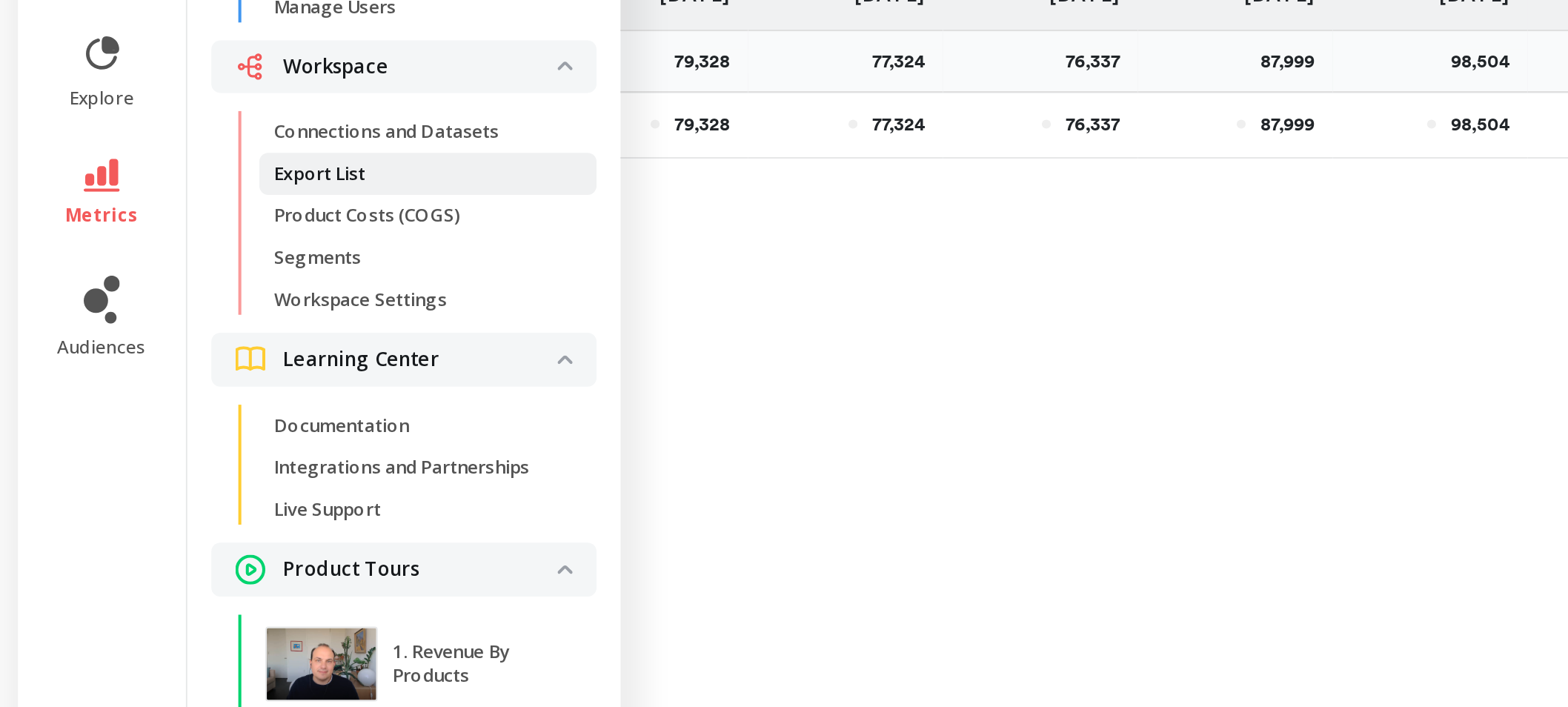
click at [166, 279] on p "Export List" at bounding box center [159, 279] width 46 height 12
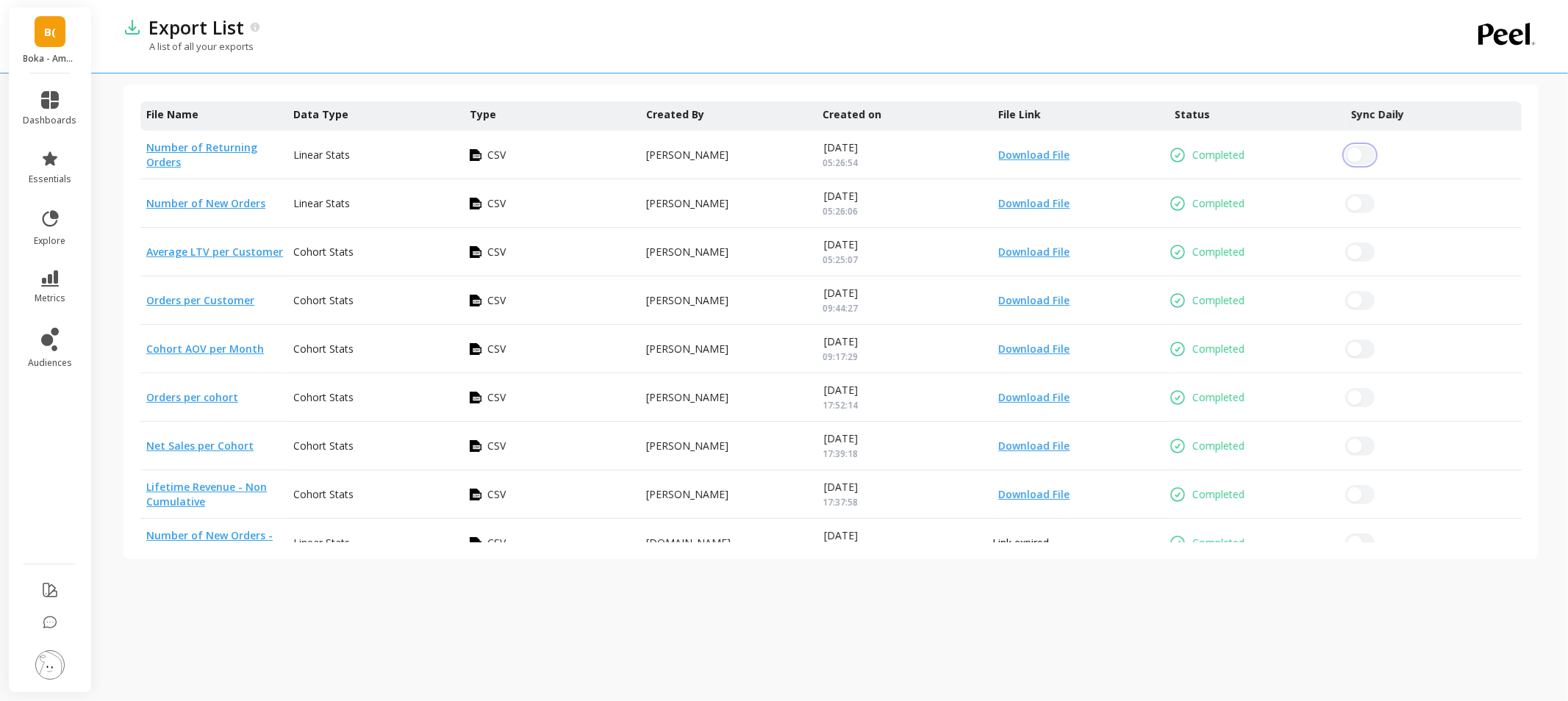
click at [1366, 155] on button "button" at bounding box center [1360, 155] width 30 height 19
click at [1439, 152] on div at bounding box center [1433, 154] width 177 height 47
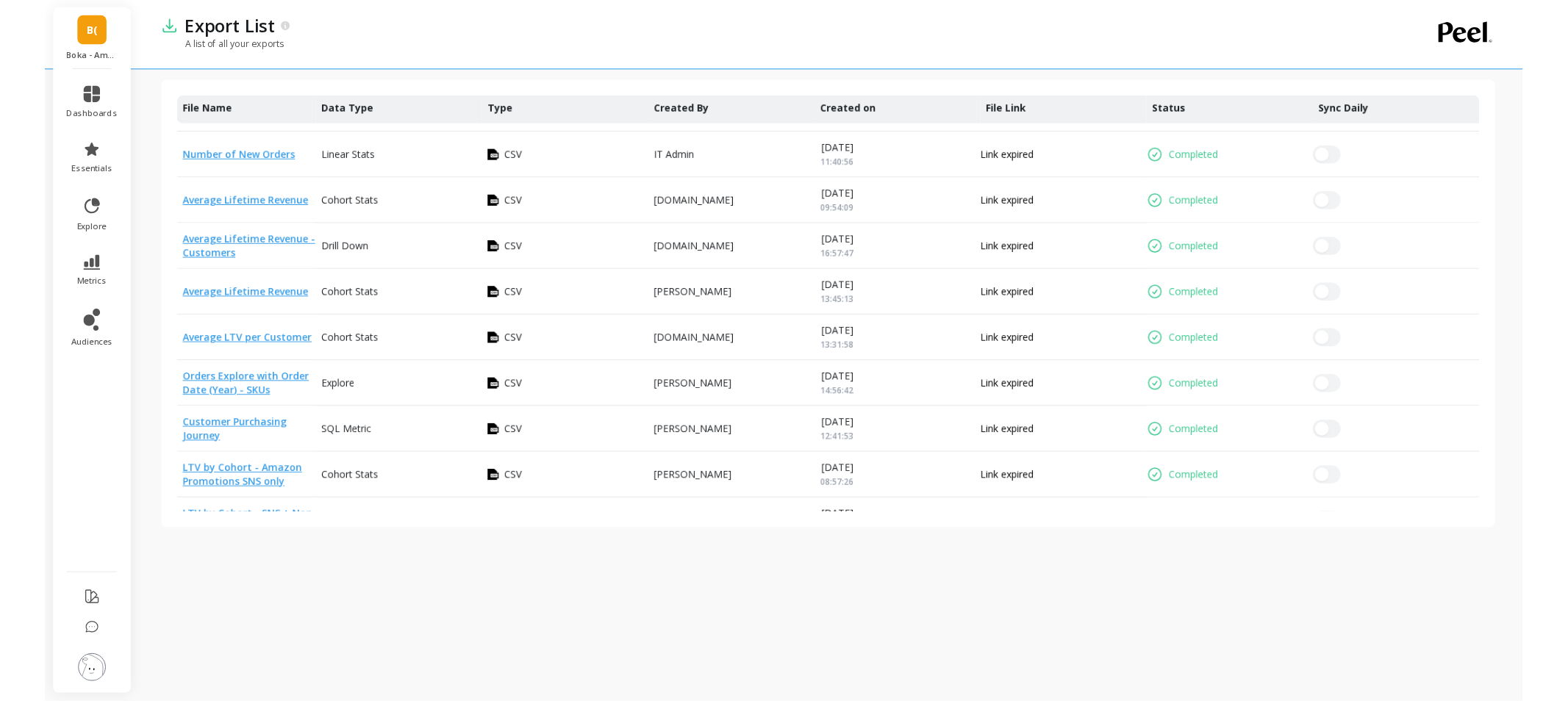
scroll to position [1632, 0]
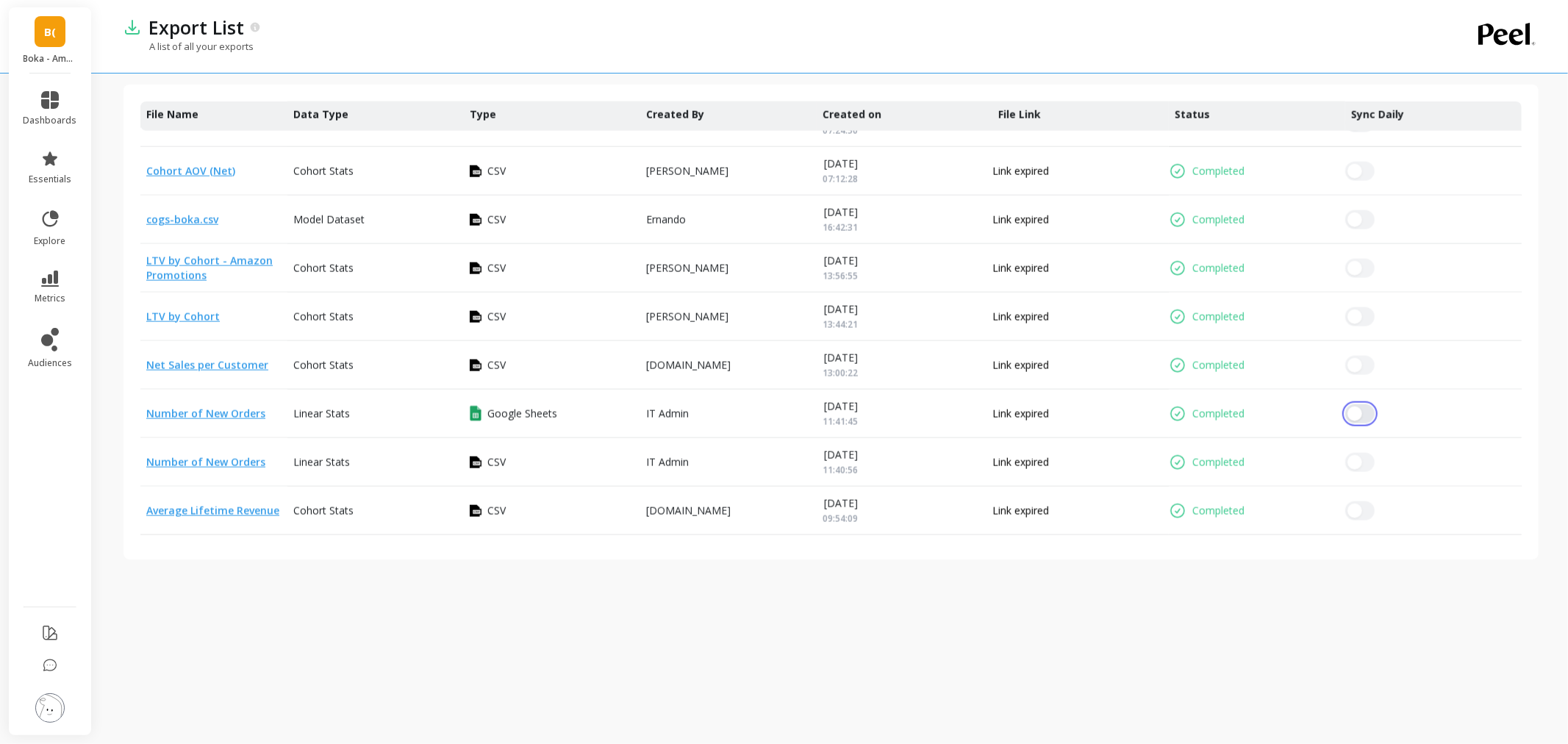
click at [1368, 415] on button "button" at bounding box center [1360, 413] width 30 height 19
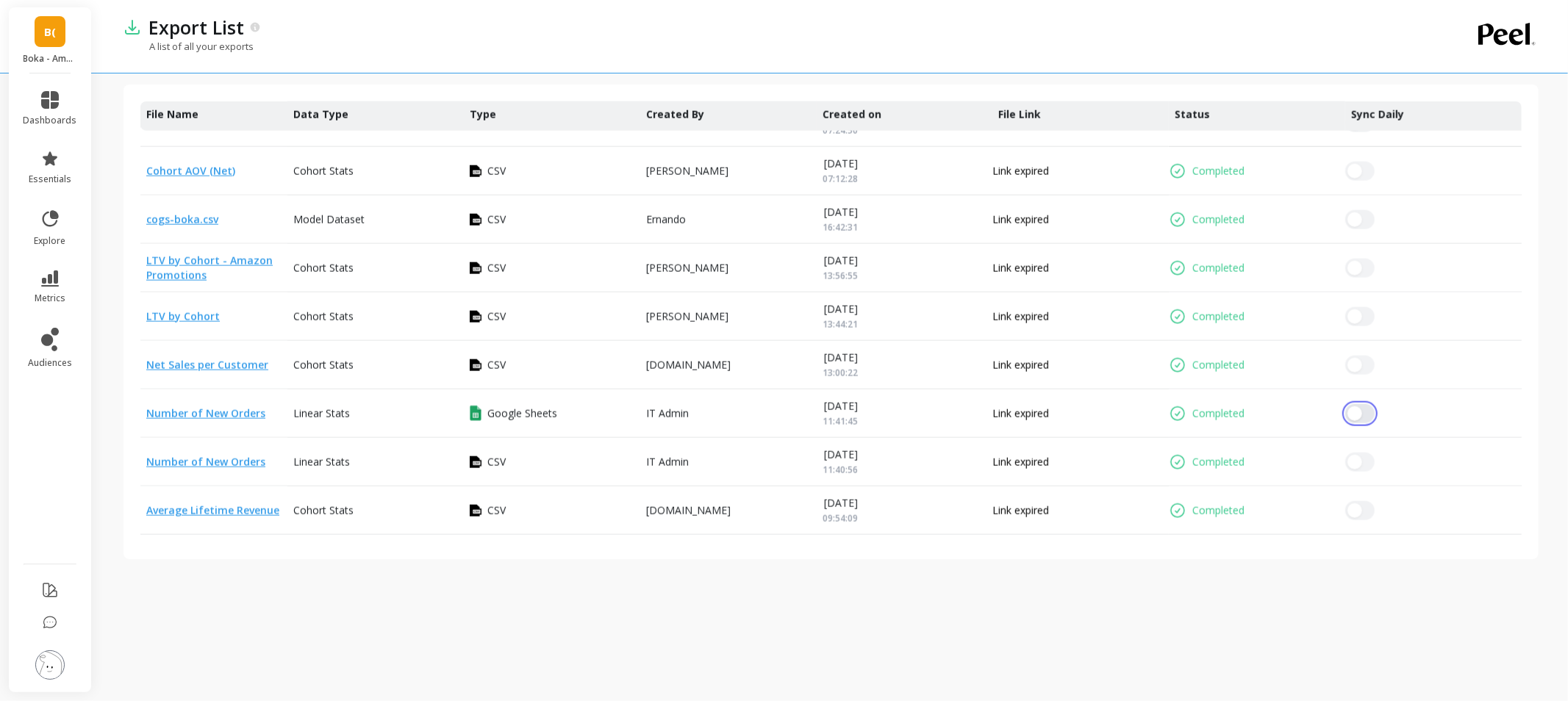
click at [1371, 412] on button "button" at bounding box center [1360, 413] width 30 height 19
click at [1347, 419] on button "button" at bounding box center [1360, 413] width 30 height 19
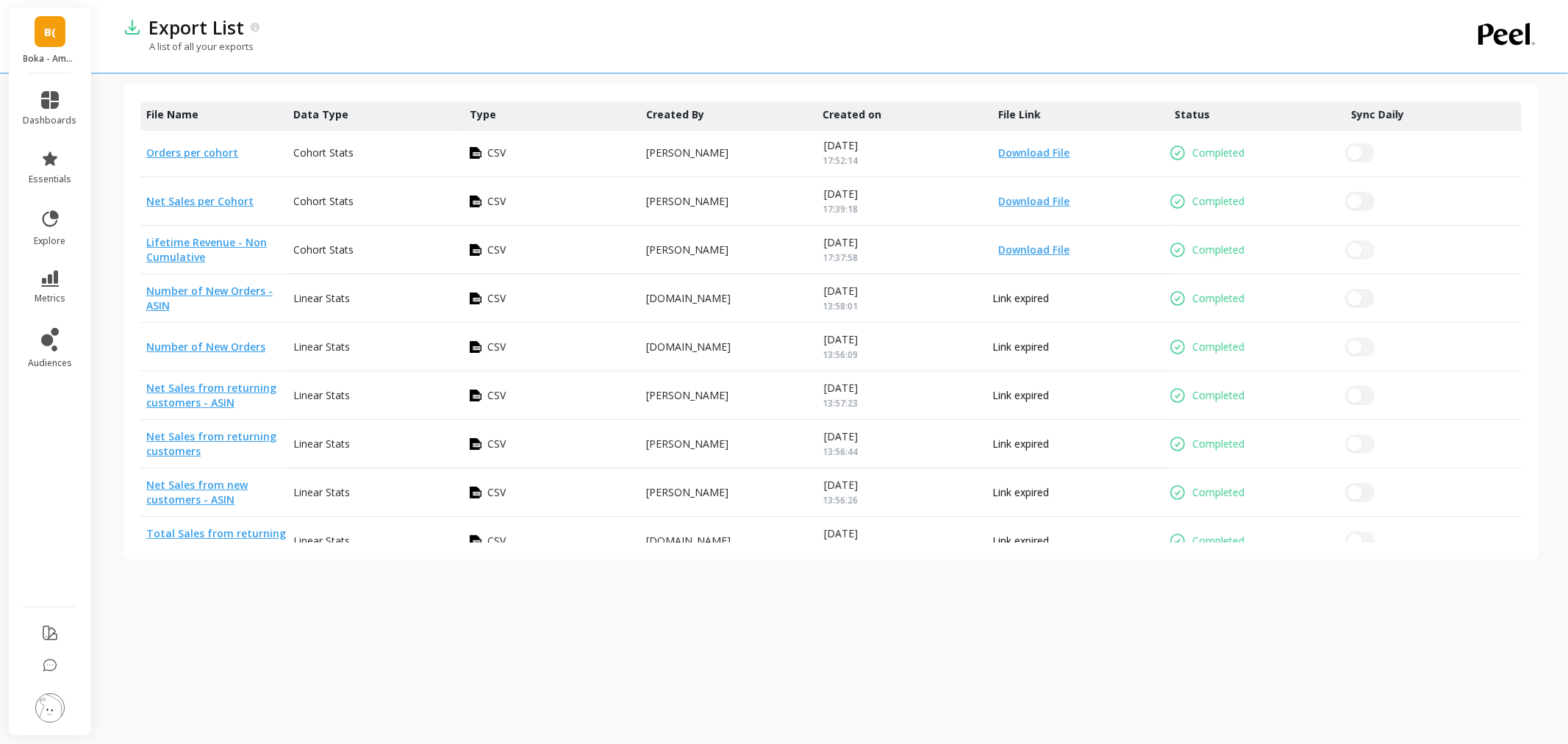
scroll to position [0, 0]
